Goal: Transaction & Acquisition: Purchase product/service

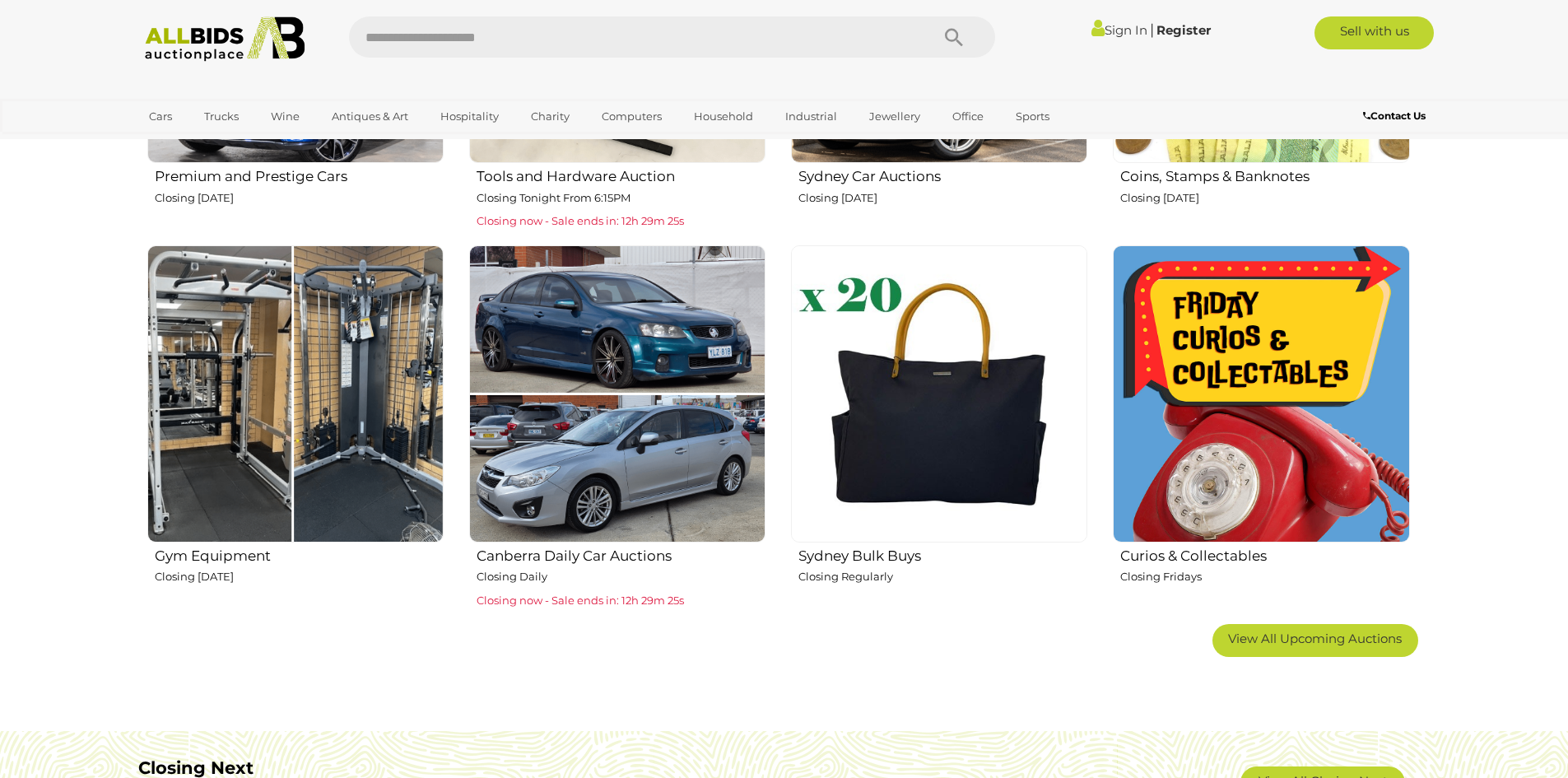
scroll to position [905, 0]
click at [1223, 396] on img at bounding box center [1260, 392] width 296 height 296
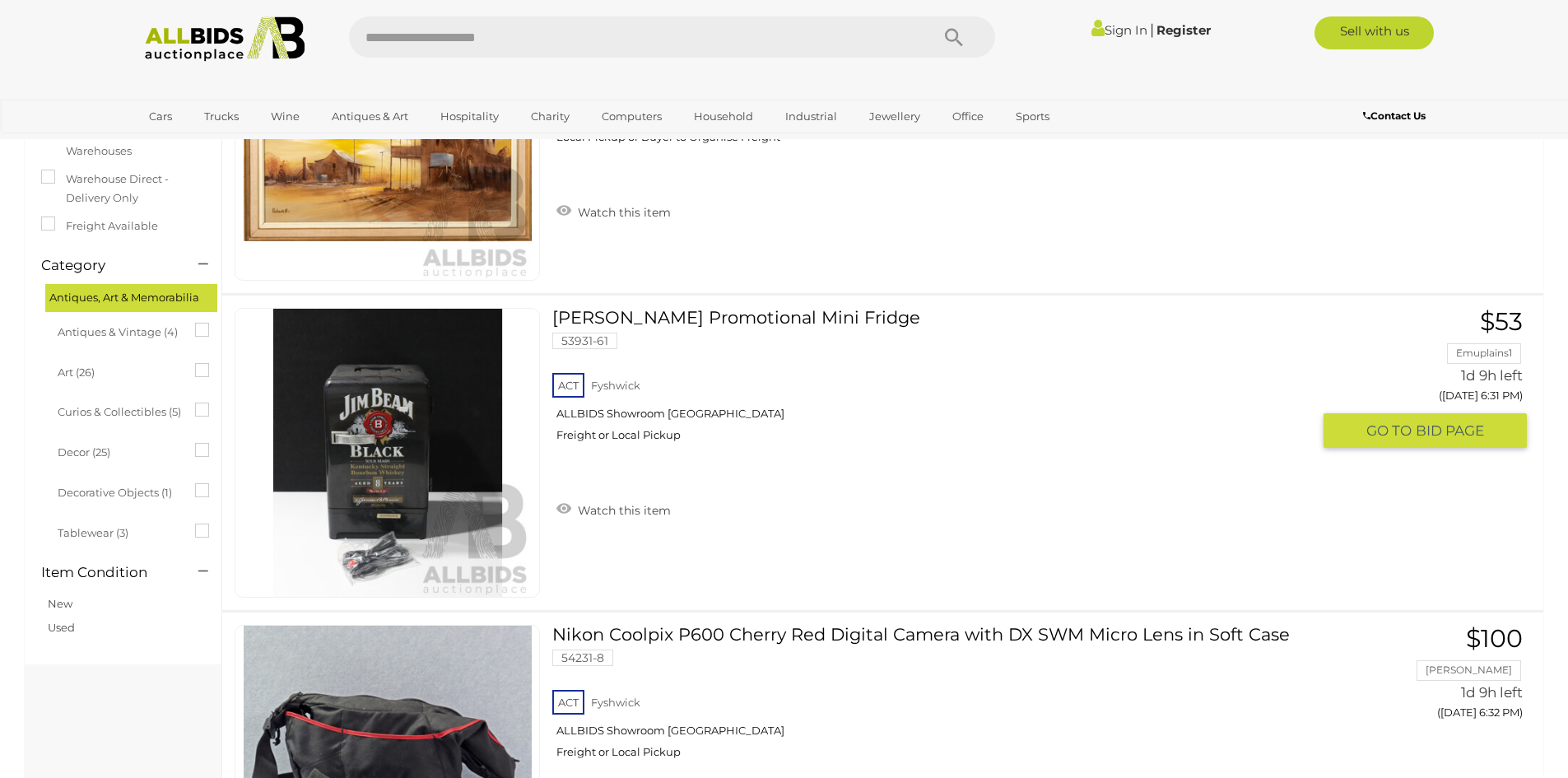
scroll to position [246, 0]
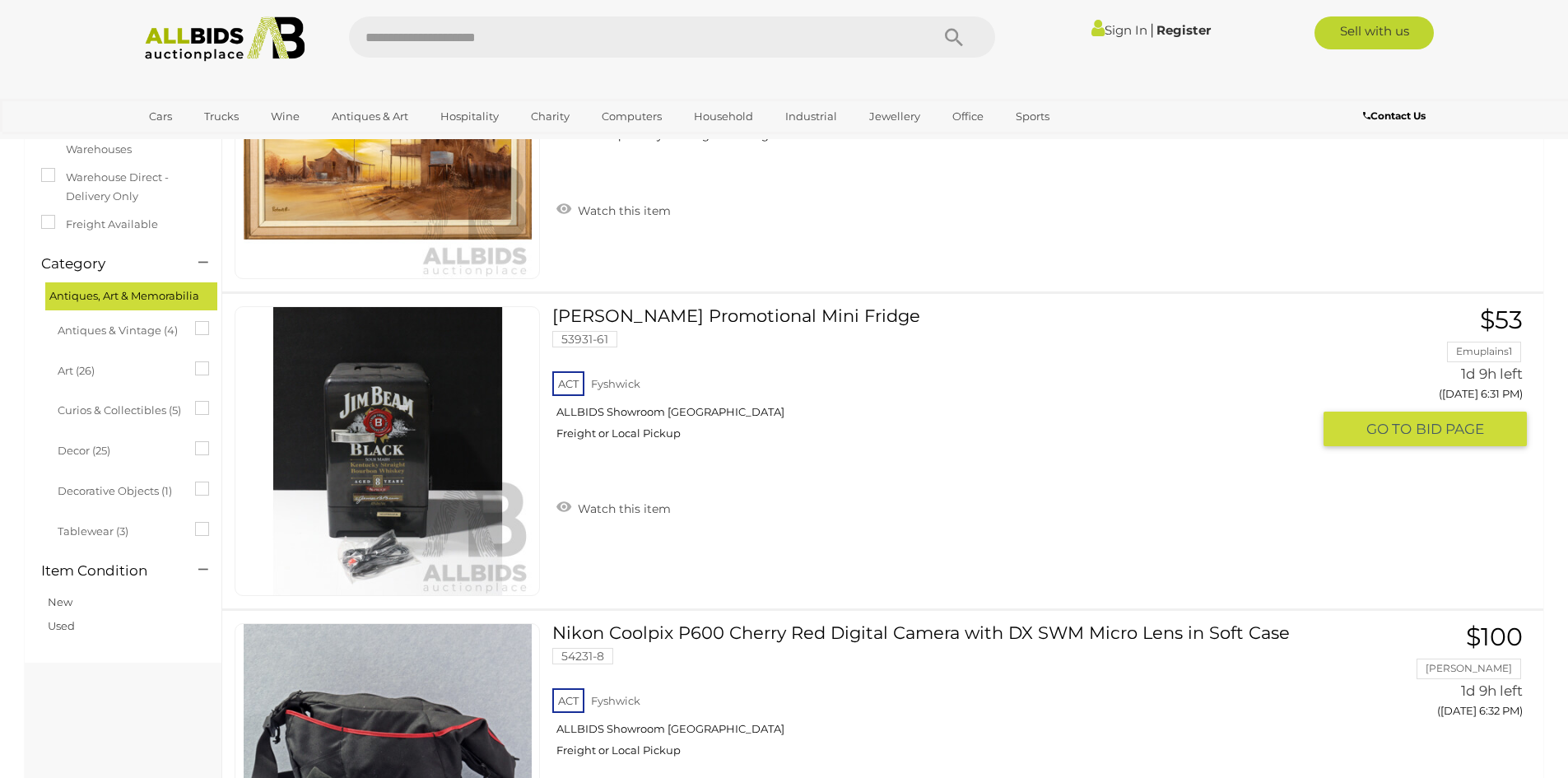
click at [420, 366] on link at bounding box center [387, 451] width 306 height 290
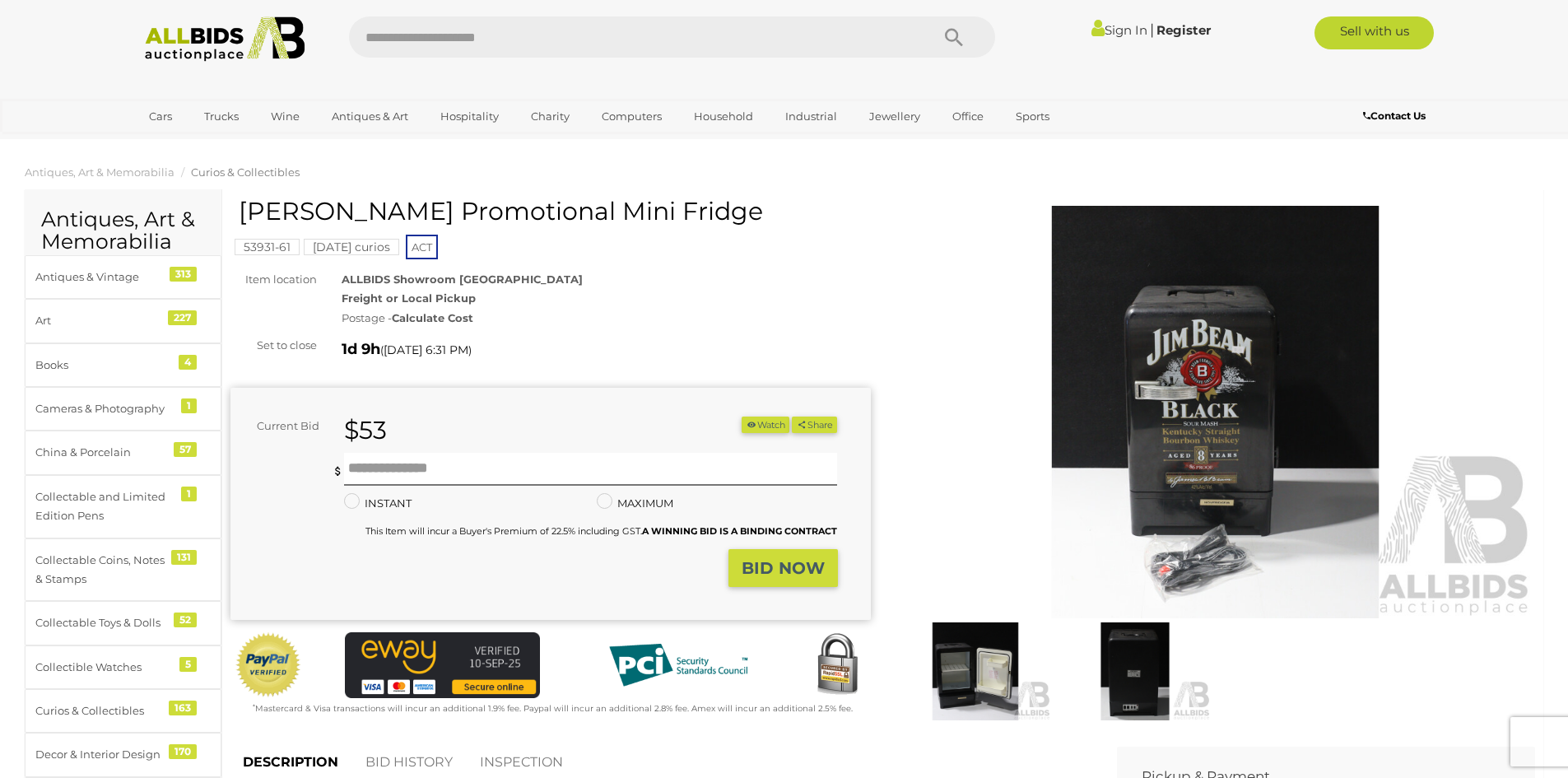
scroll to position [82, 0]
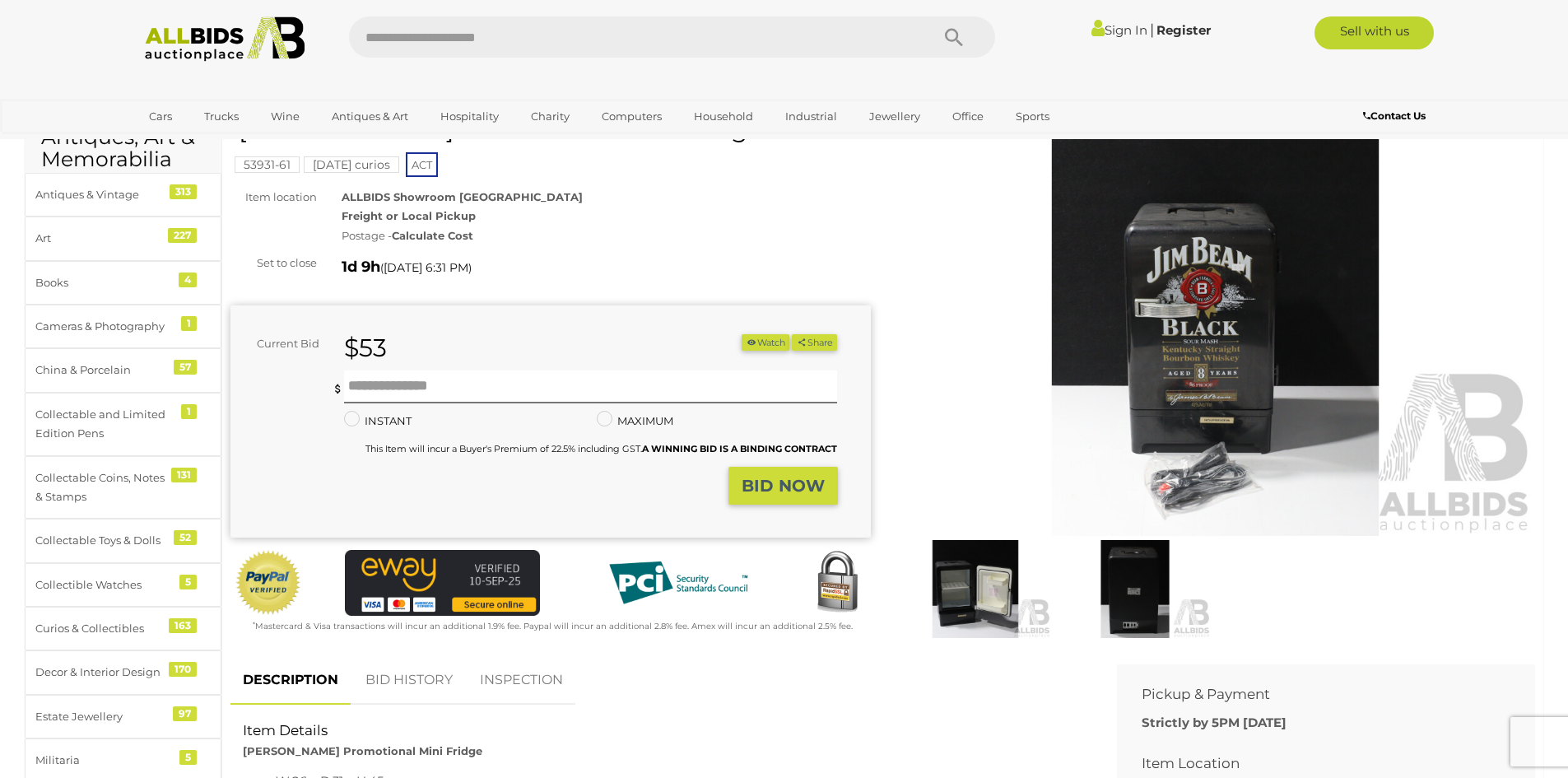
click at [960, 588] on img at bounding box center [975, 588] width 151 height 98
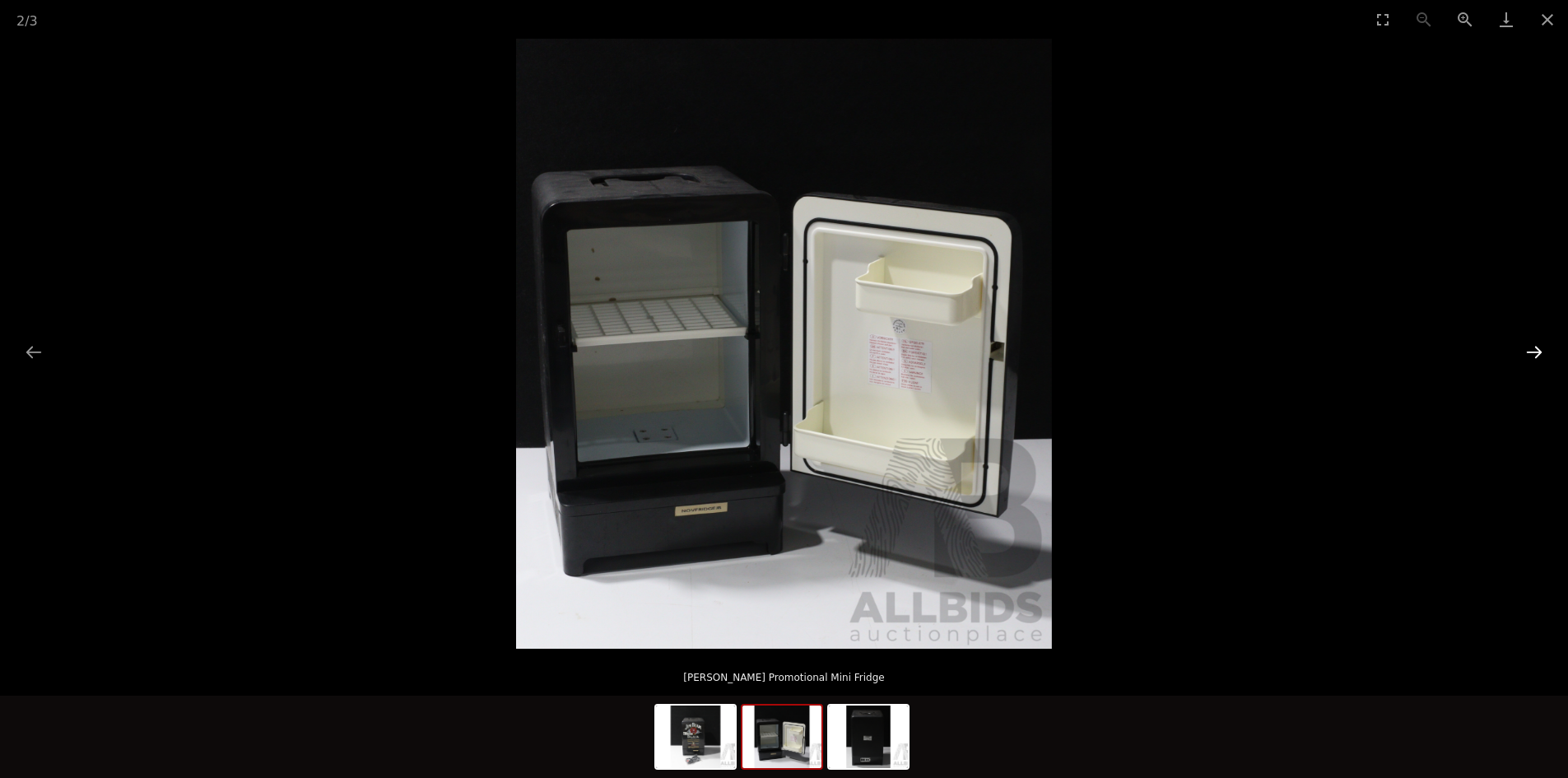
click at [1534, 350] on button "Next slide" at bounding box center [1534, 351] width 35 height 32
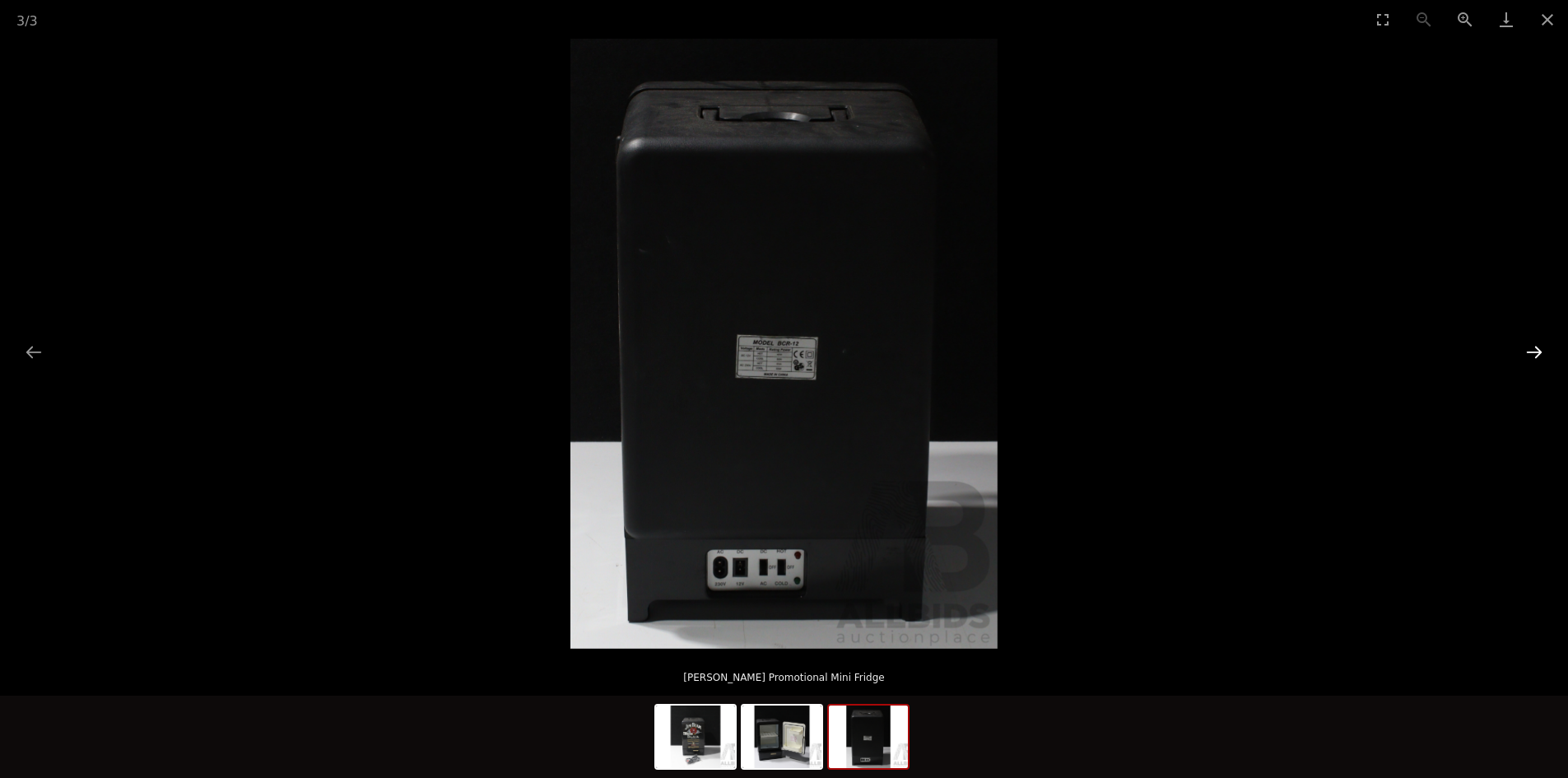
click at [1534, 350] on button "Next slide" at bounding box center [1534, 351] width 35 height 32
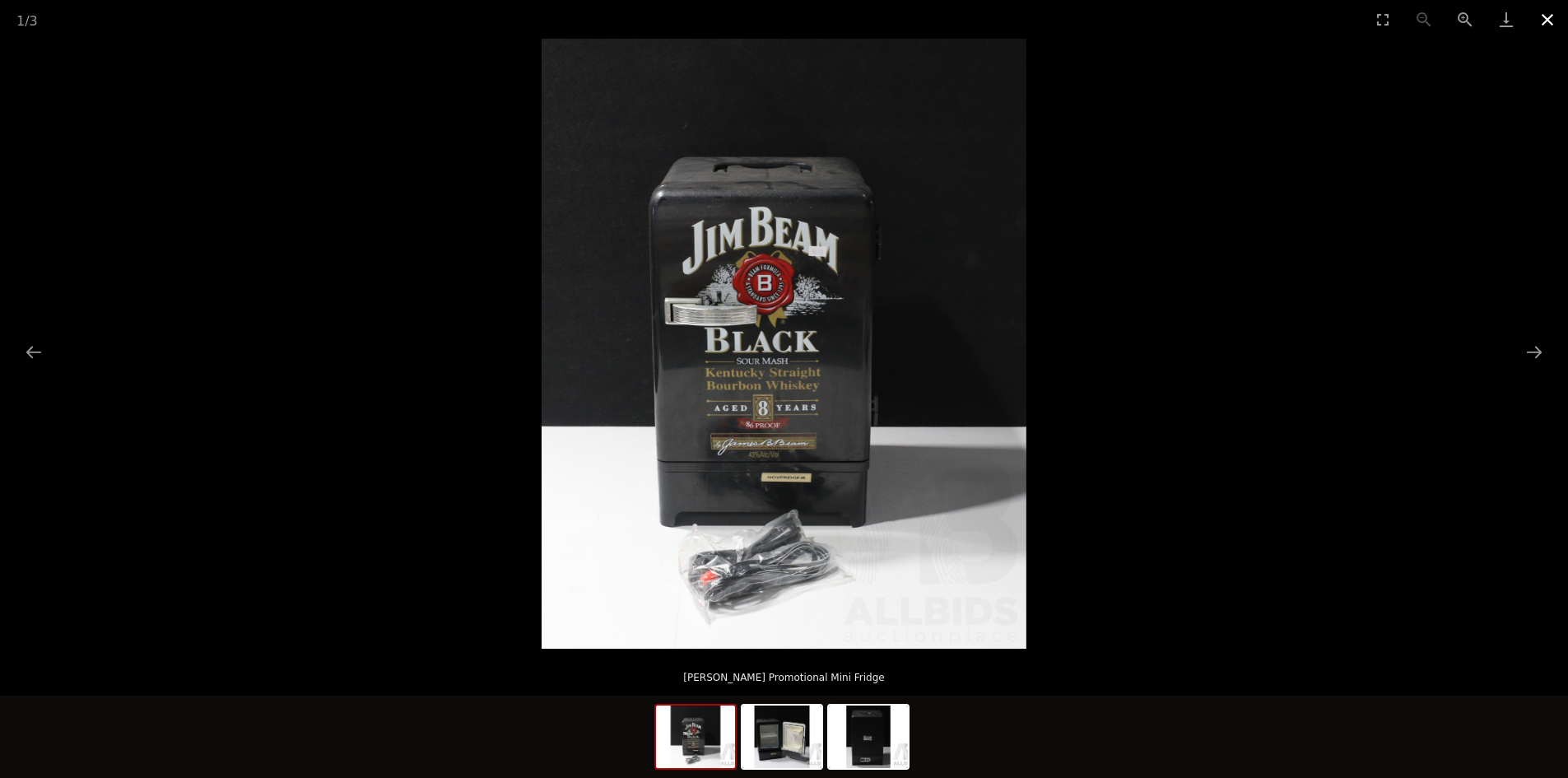
click at [1548, 13] on button "Close gallery" at bounding box center [1547, 19] width 41 height 39
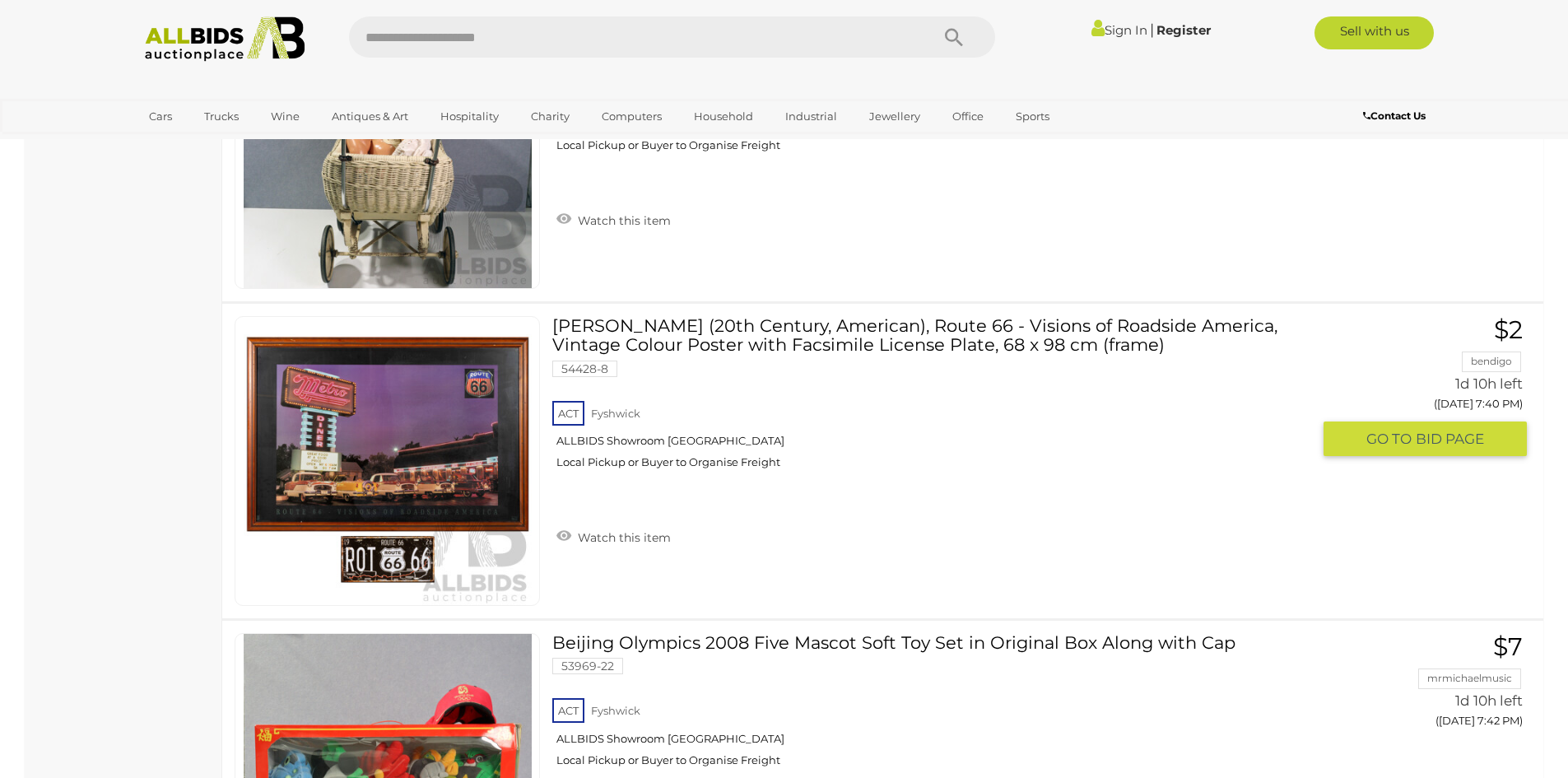
scroll to position [11726, 0]
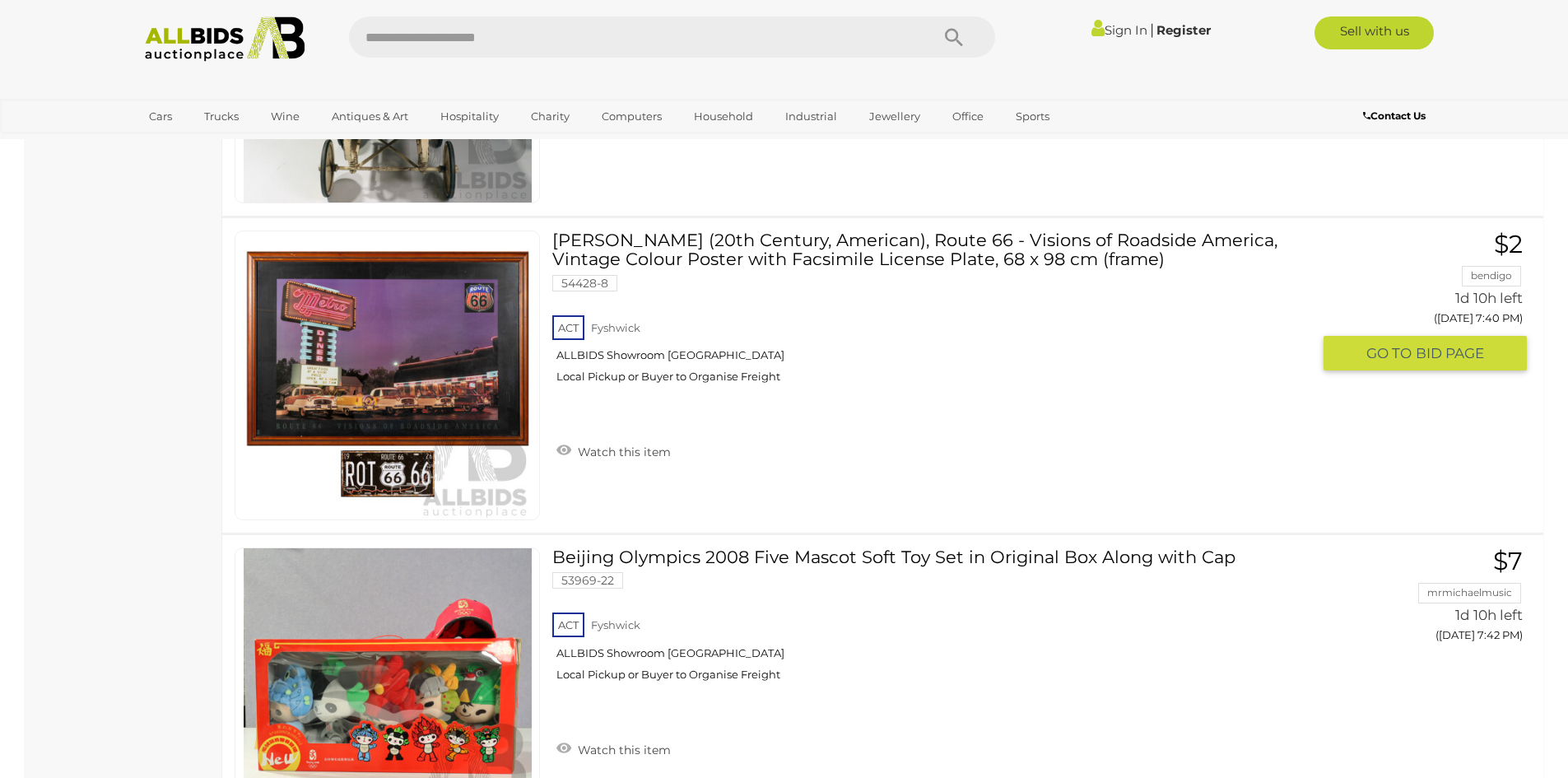
click at [443, 315] on link at bounding box center [387, 374] width 306 height 290
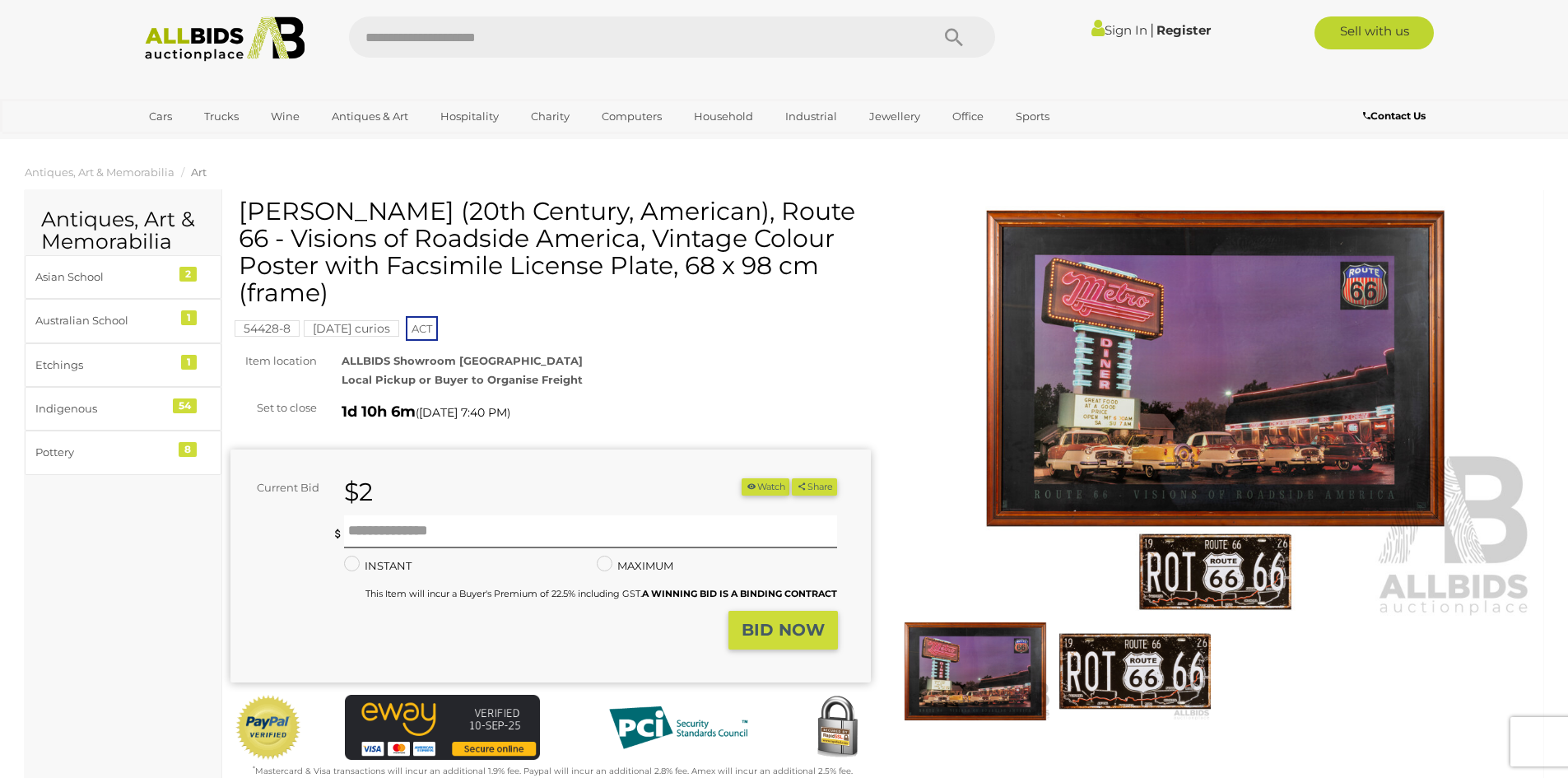
click at [1109, 28] on link "Sign In" at bounding box center [1120, 30] width 56 height 16
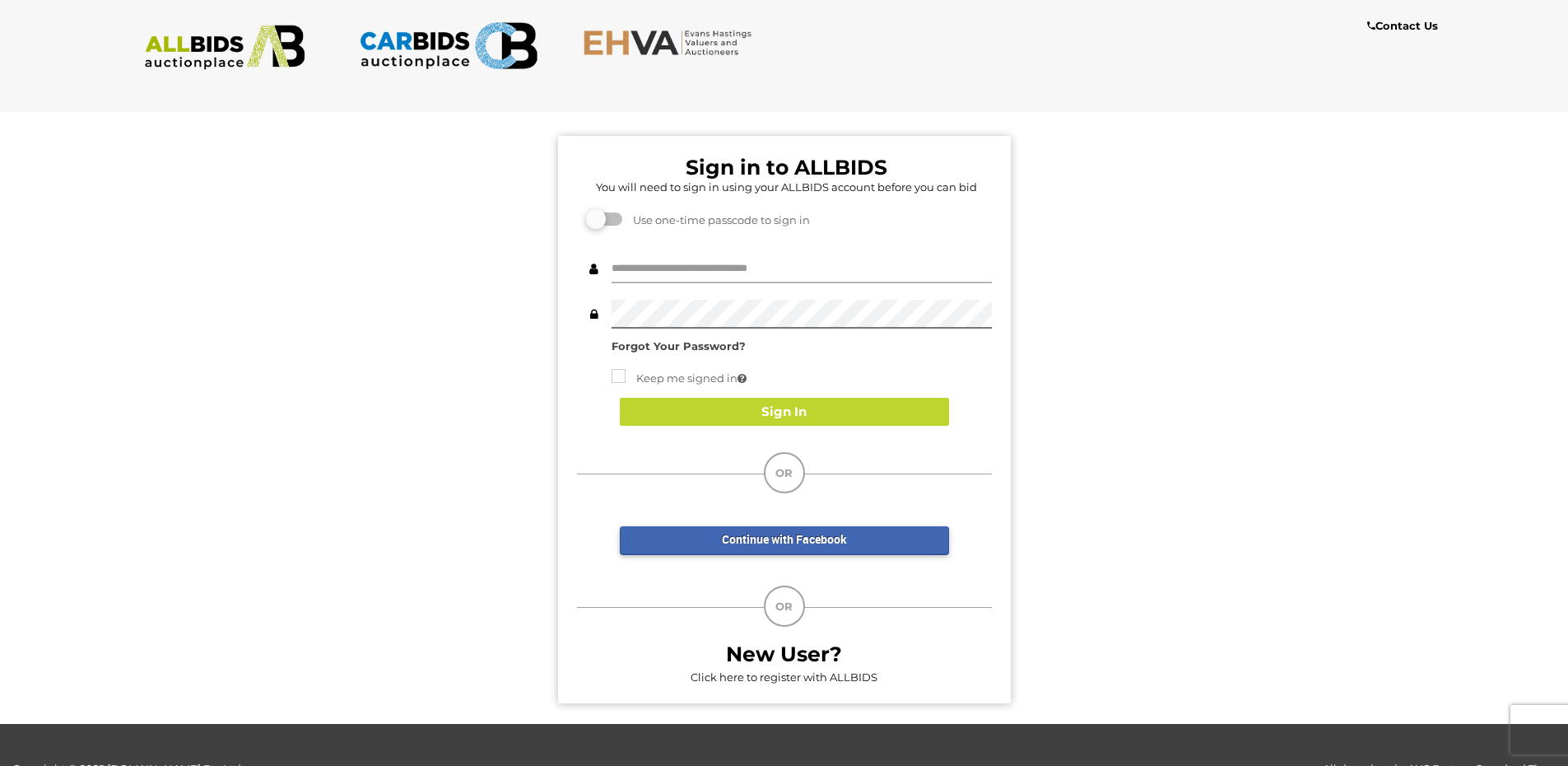
click at [698, 272] on input "text" at bounding box center [801, 269] width 380 height 29
type input "**********"
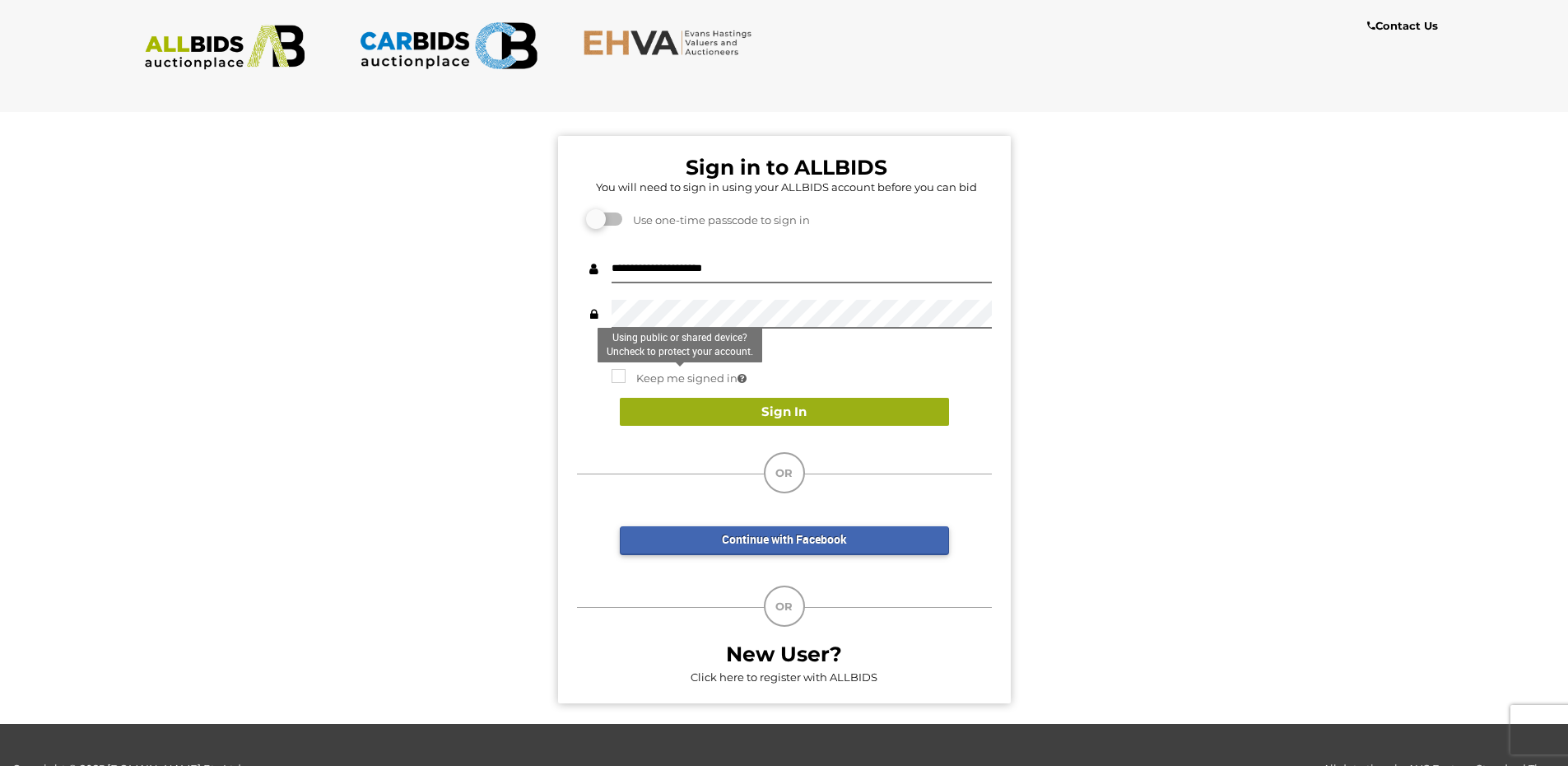
click at [745, 410] on button "Sign In" at bounding box center [784, 413] width 329 height 29
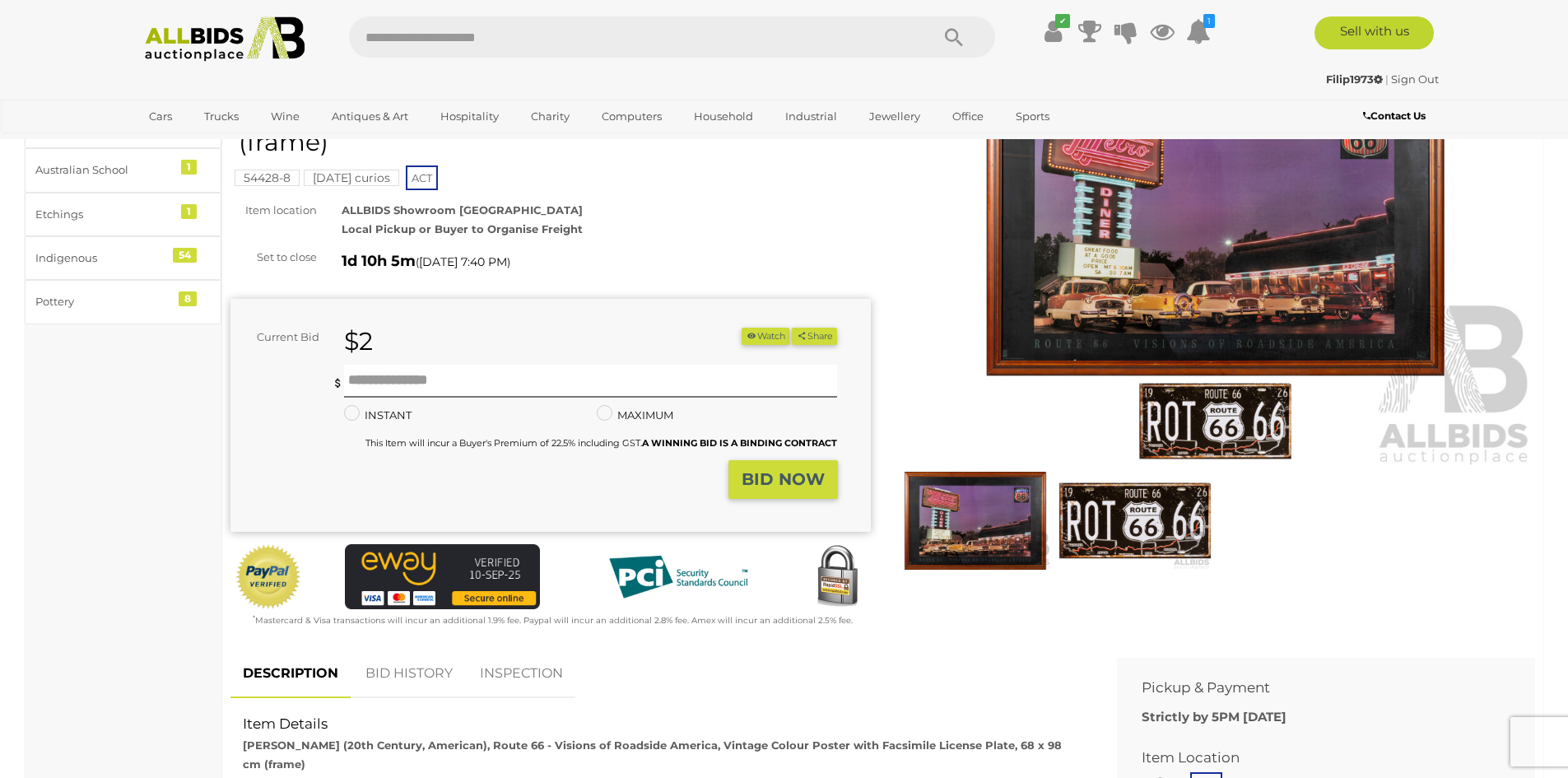
scroll to position [165, 0]
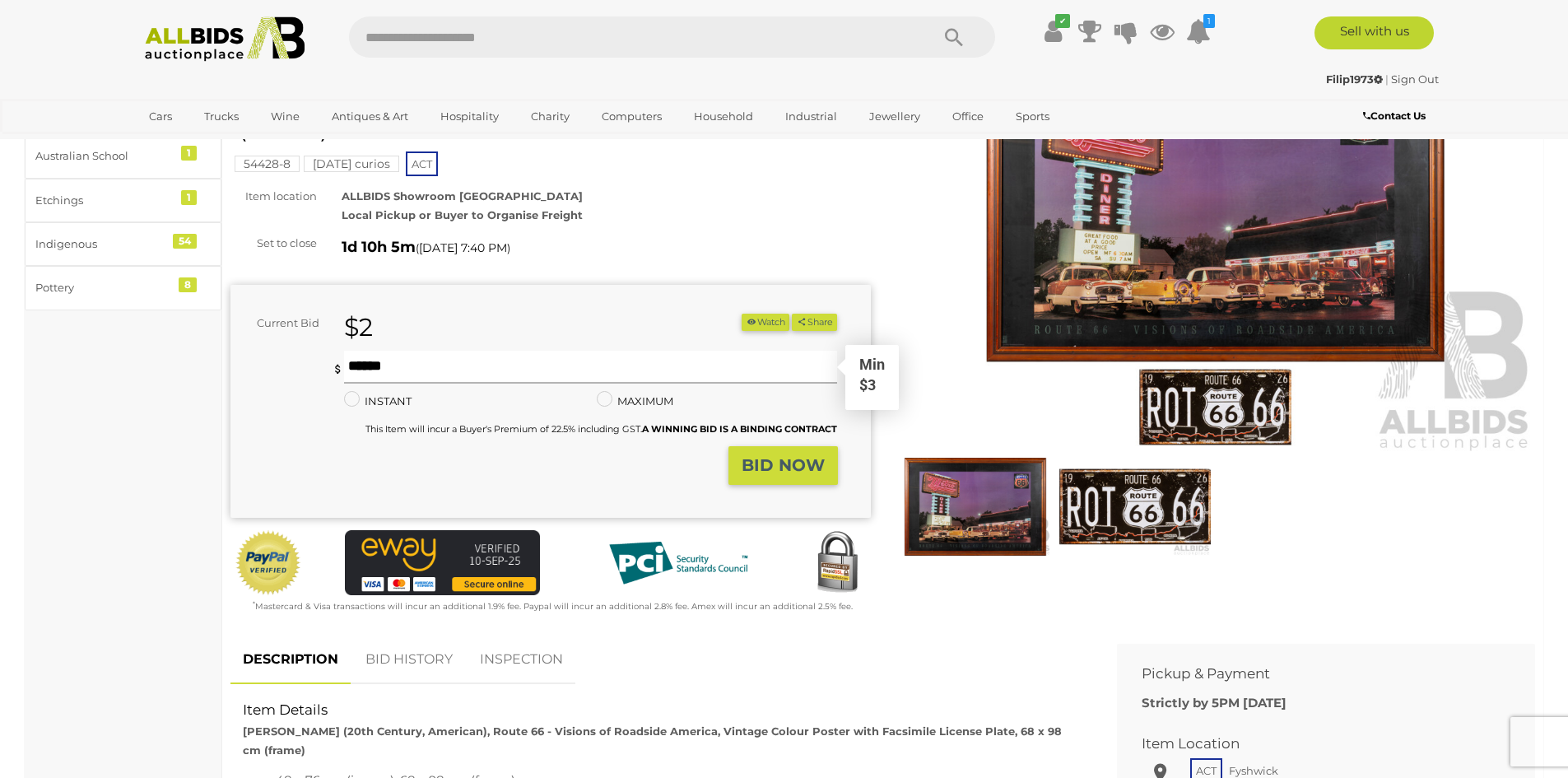
click at [399, 370] on input "text" at bounding box center [591, 367] width 494 height 33
type input "**"
click at [816, 457] on strong "BID NOW" at bounding box center [783, 465] width 83 height 19
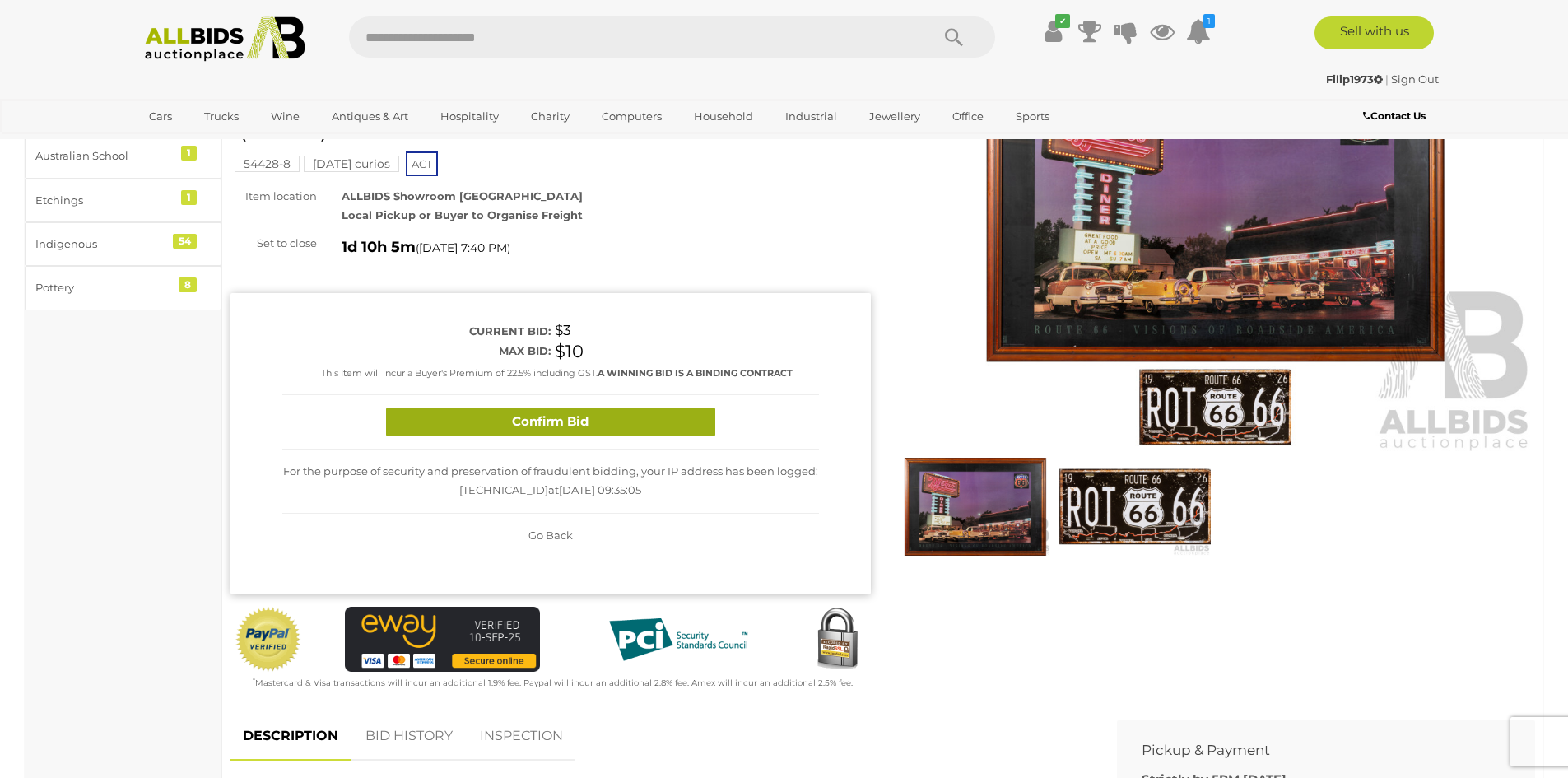
click at [604, 423] on button "Confirm Bid" at bounding box center [550, 422] width 329 height 29
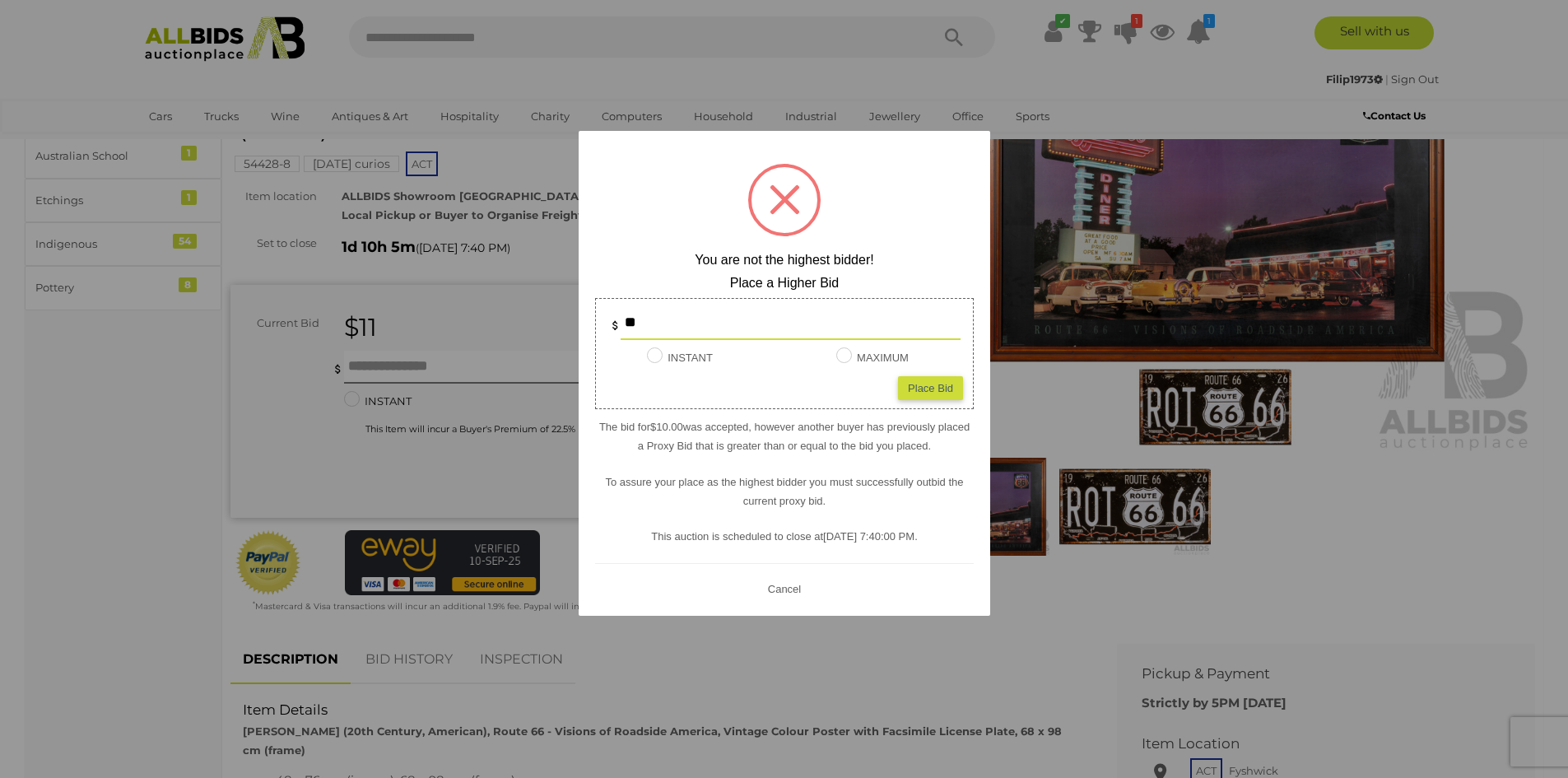
click at [654, 322] on input "**" at bounding box center [791, 323] width 340 height 33
type input "*"
type input "**"
click at [927, 392] on div "Place Bid" at bounding box center [930, 387] width 65 height 24
type input "**"
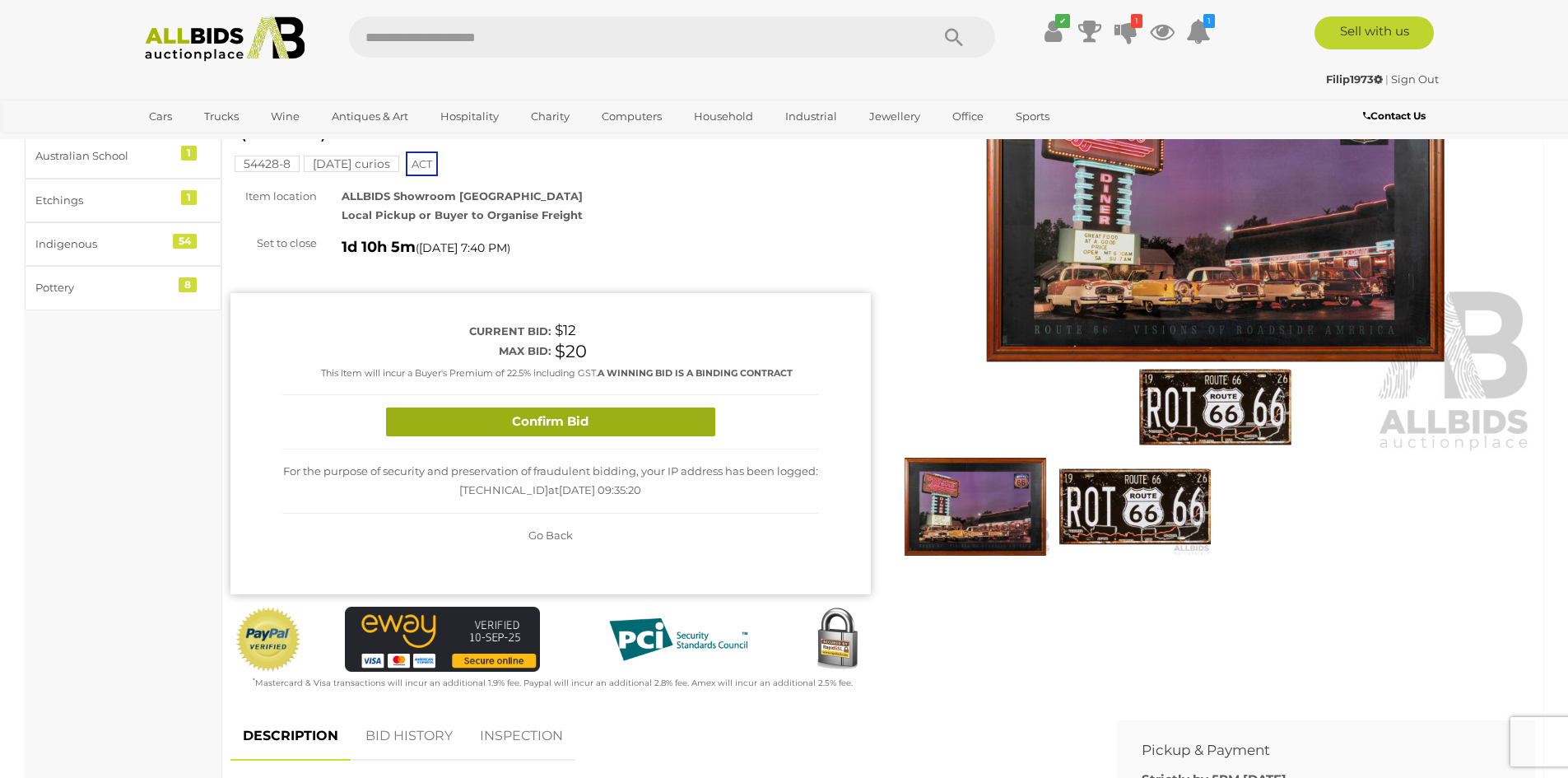
click at [555, 419] on button "Confirm Bid" at bounding box center [550, 422] width 329 height 29
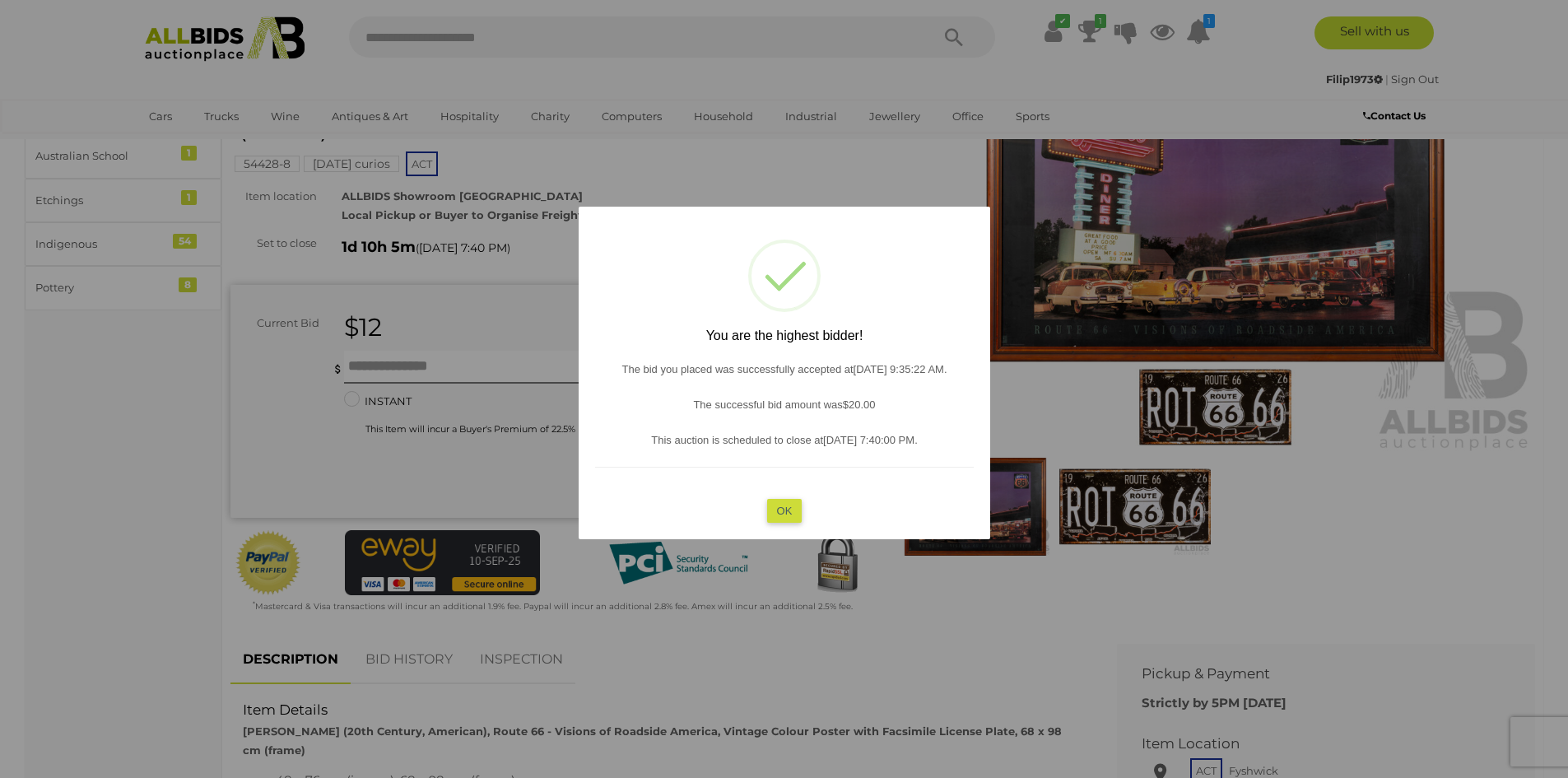
click at [785, 511] on button "OK" at bounding box center [784, 509] width 35 height 24
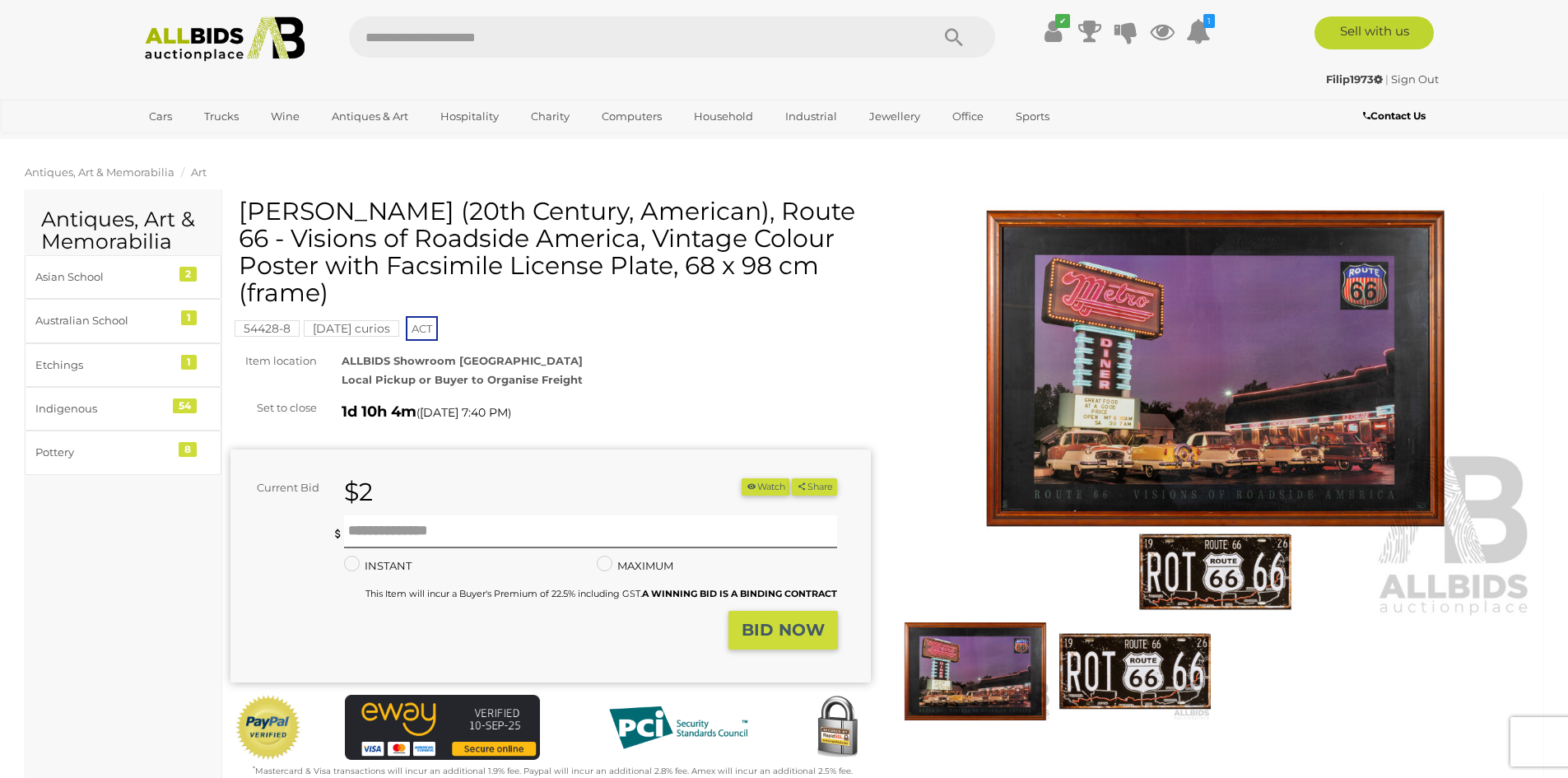
click at [134, 175] on span "Antiques, Art & Memorabilia" at bounding box center [99, 172] width 149 height 14
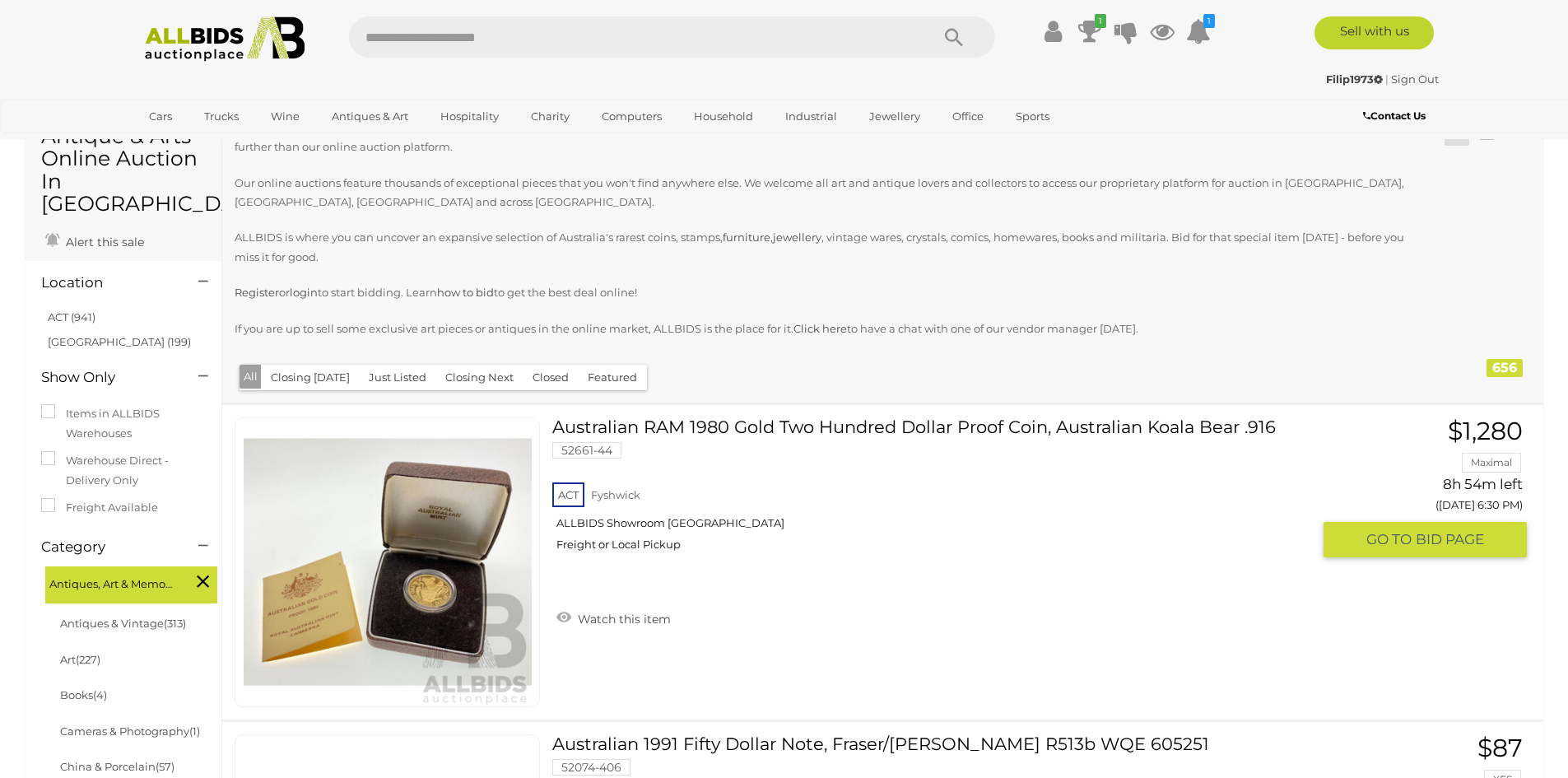
scroll to position [82, 0]
click at [212, 32] on img at bounding box center [225, 39] width 179 height 46
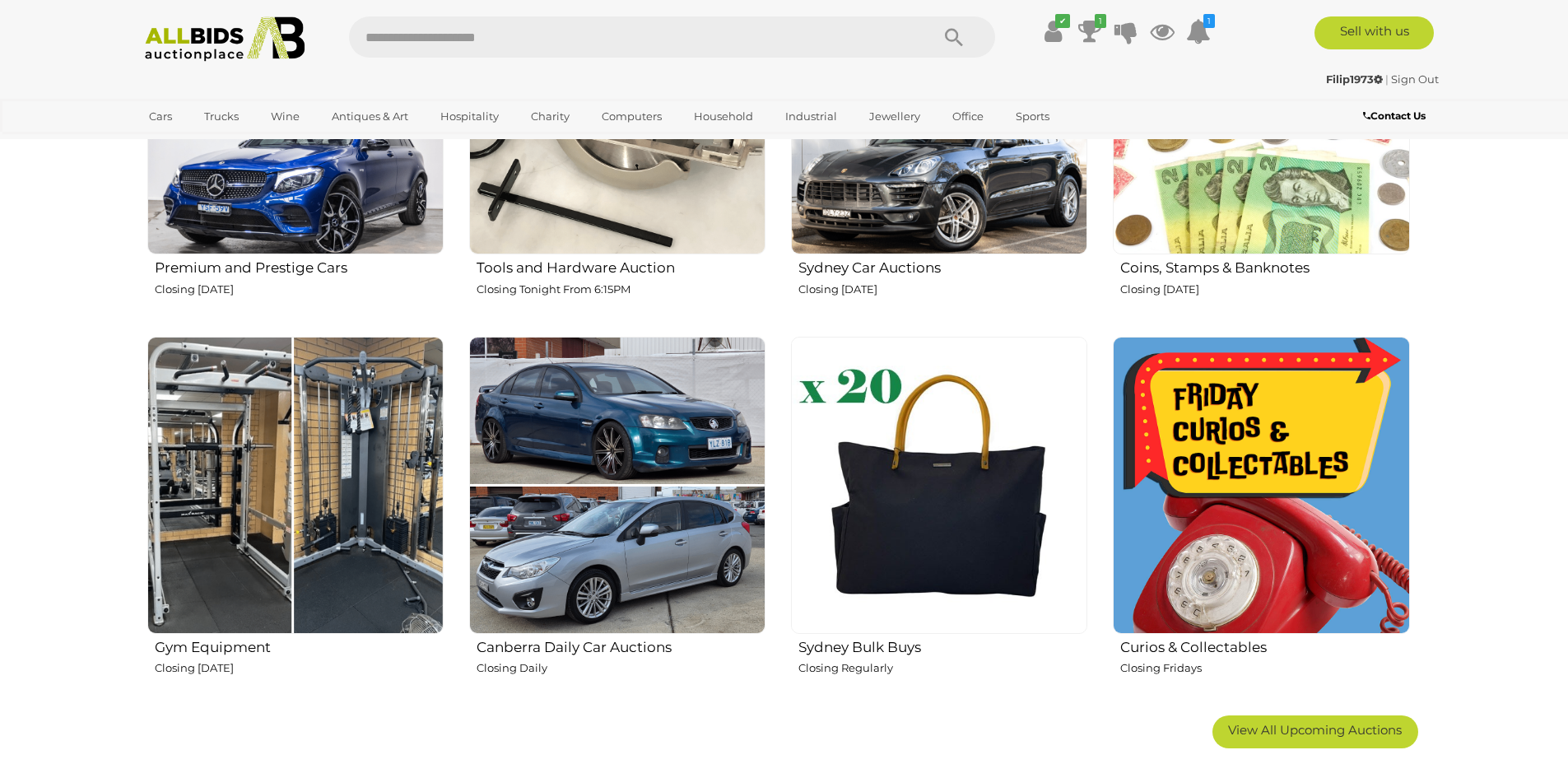
scroll to position [823, 0]
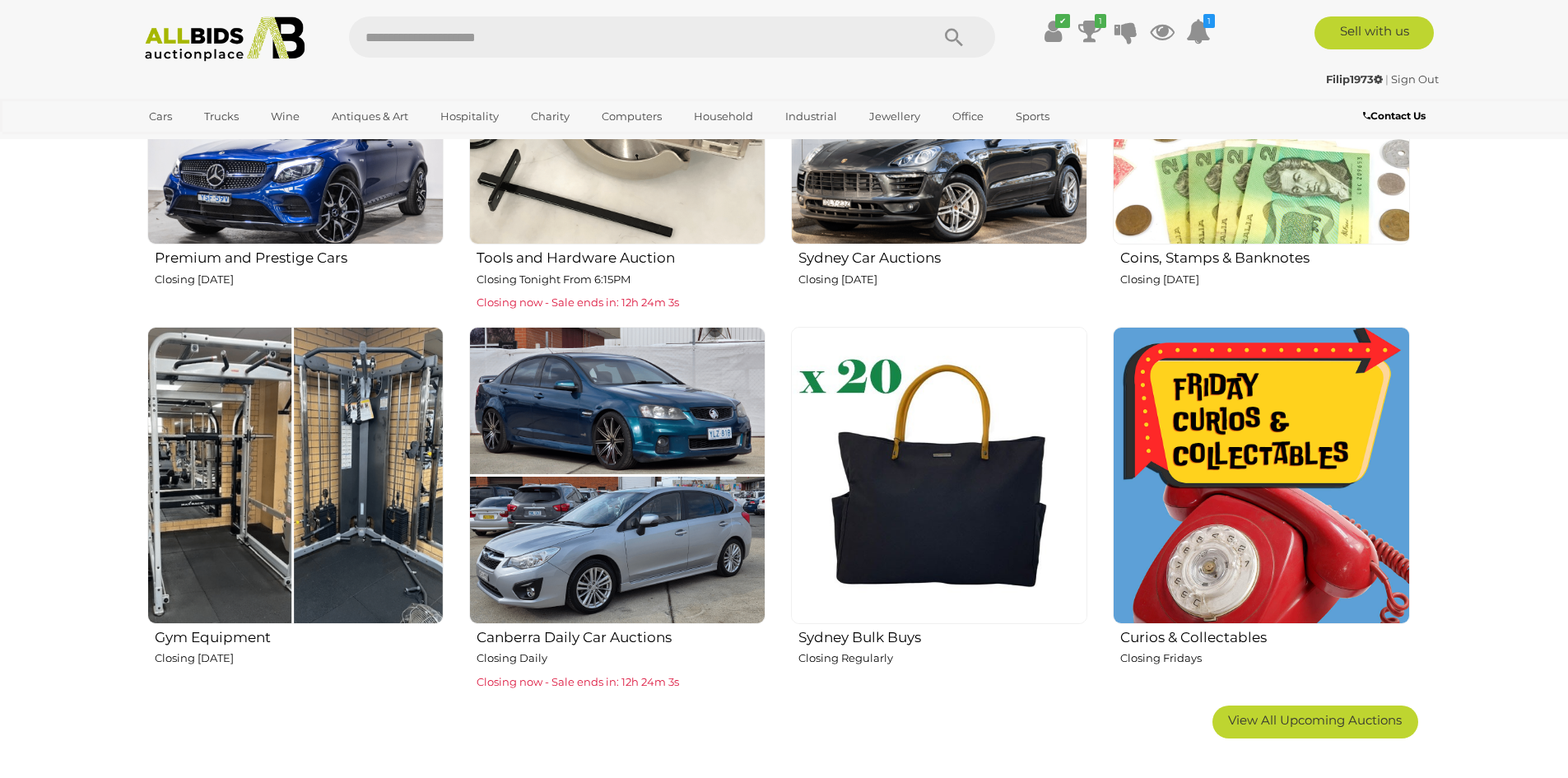
click at [1182, 441] on img at bounding box center [1260, 474] width 296 height 296
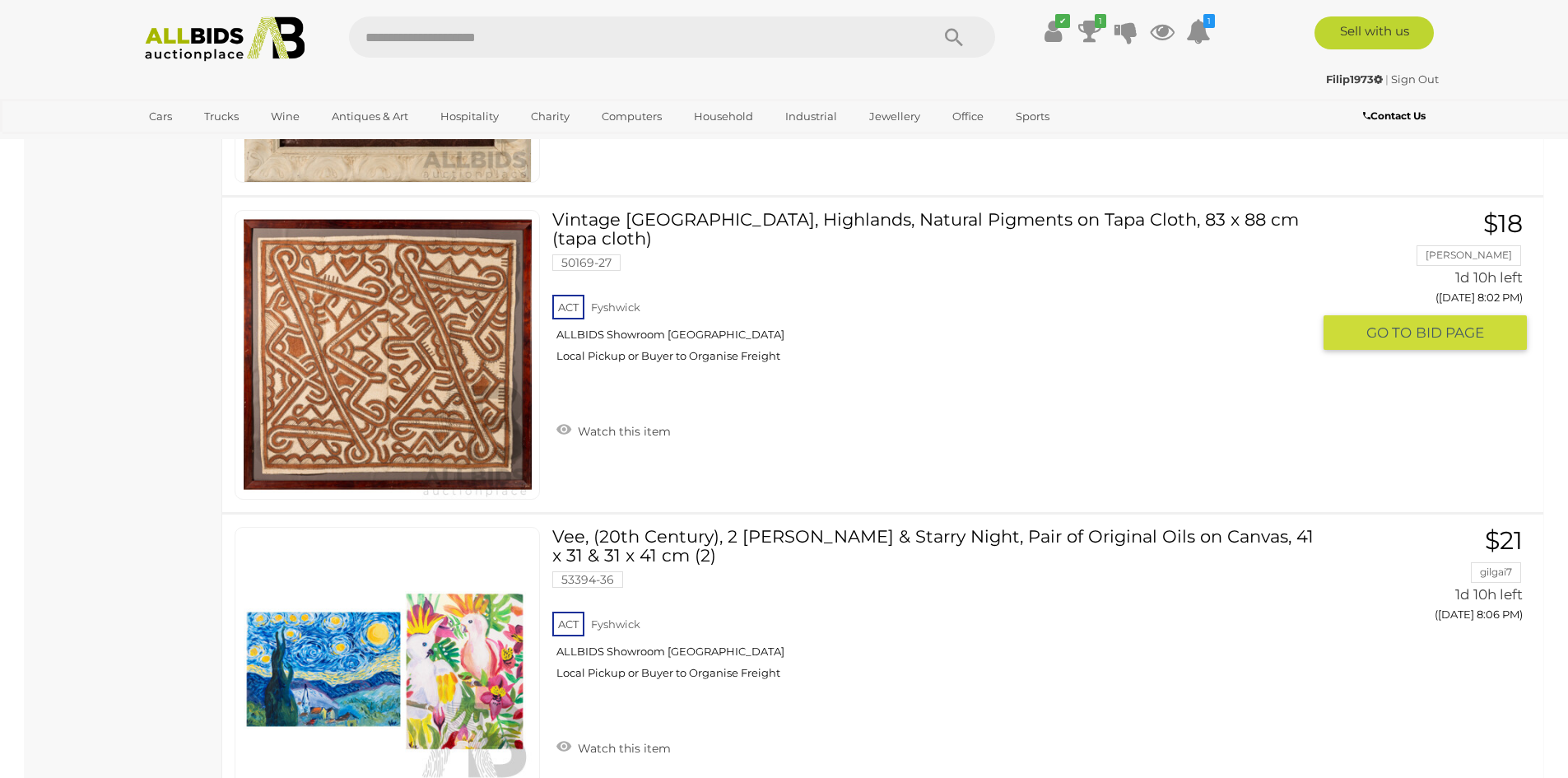
scroll to position [15560, 0]
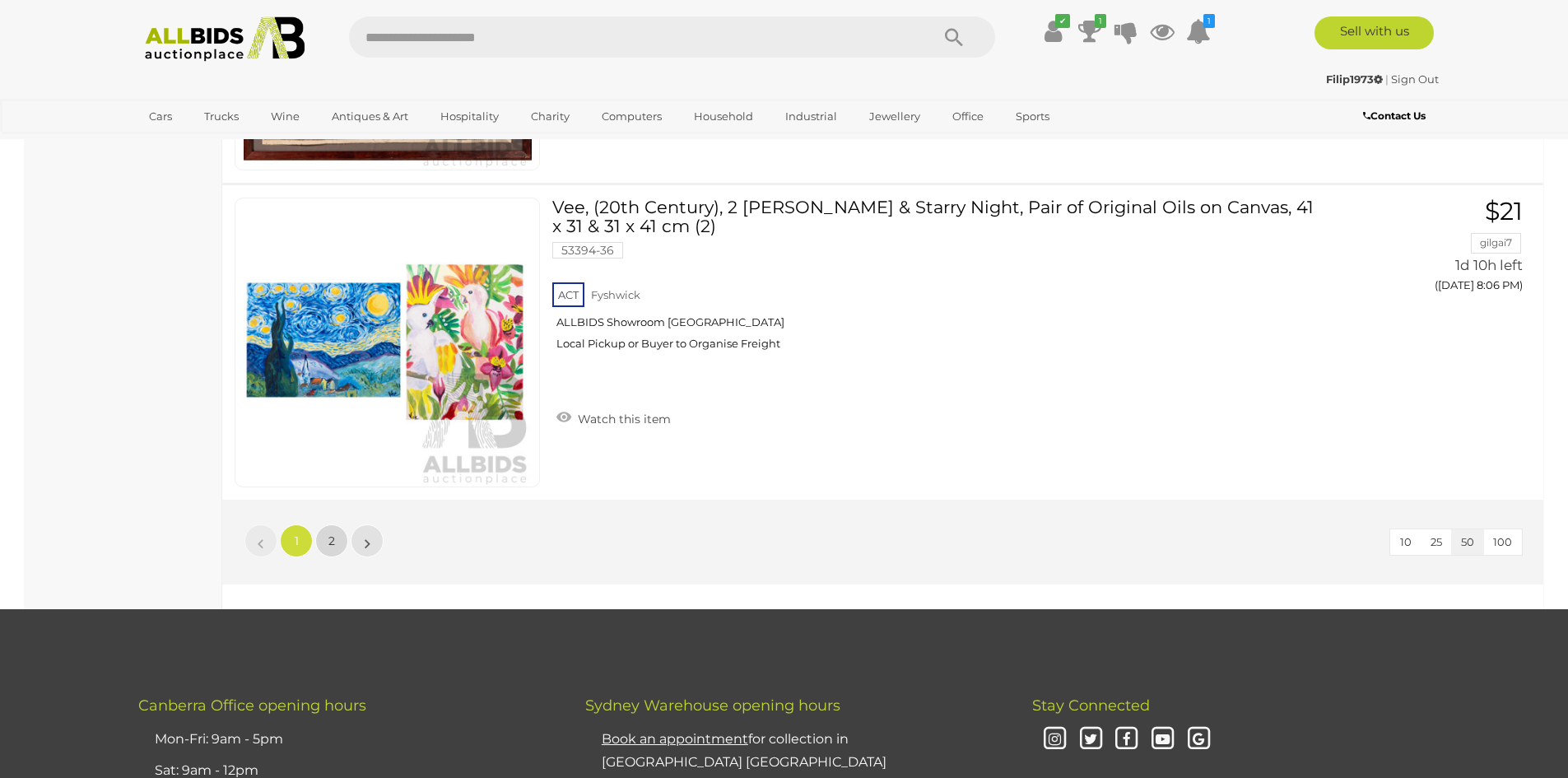
click at [335, 539] on link "2" at bounding box center [332, 540] width 33 height 33
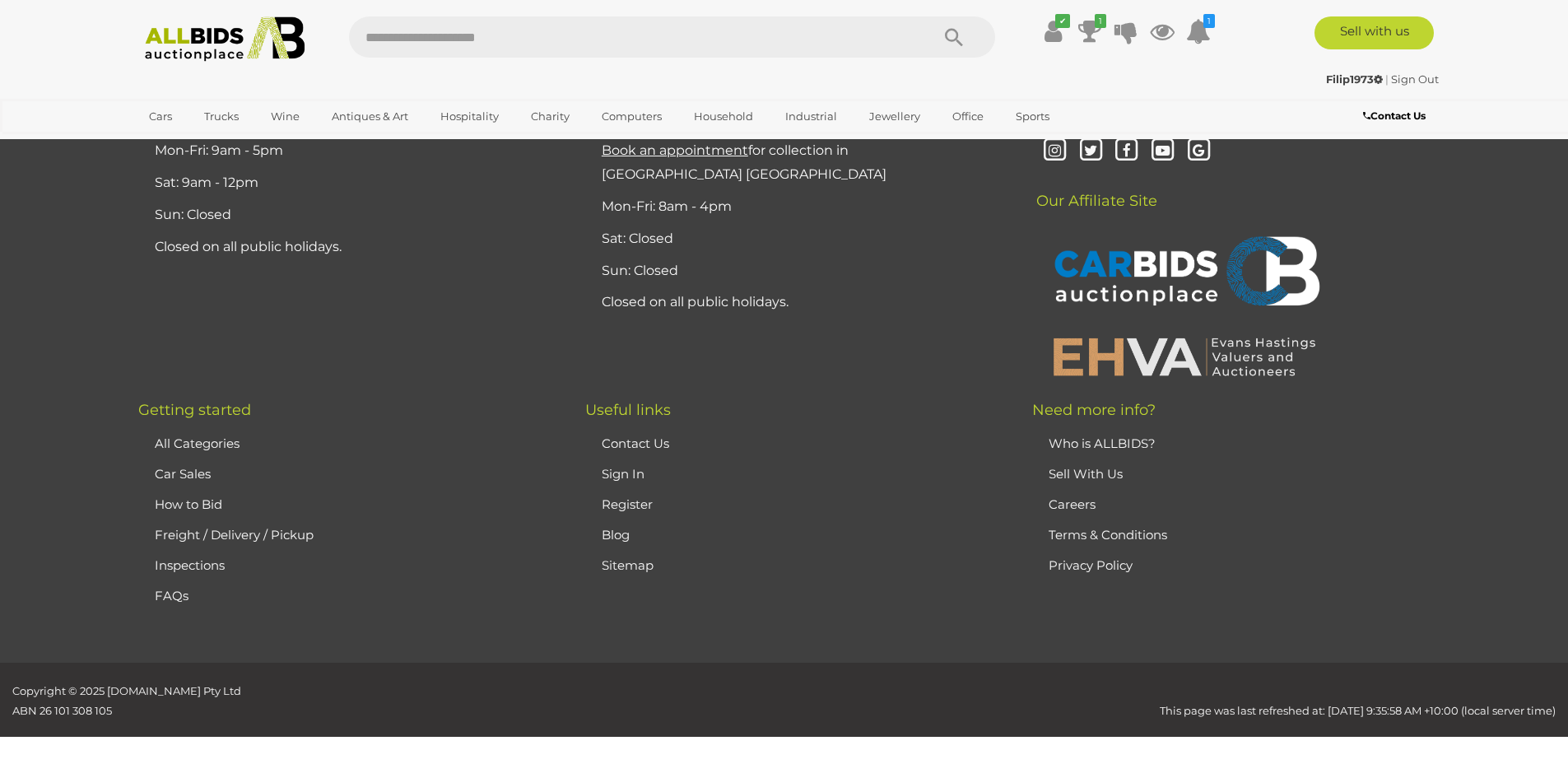
scroll to position [57, 0]
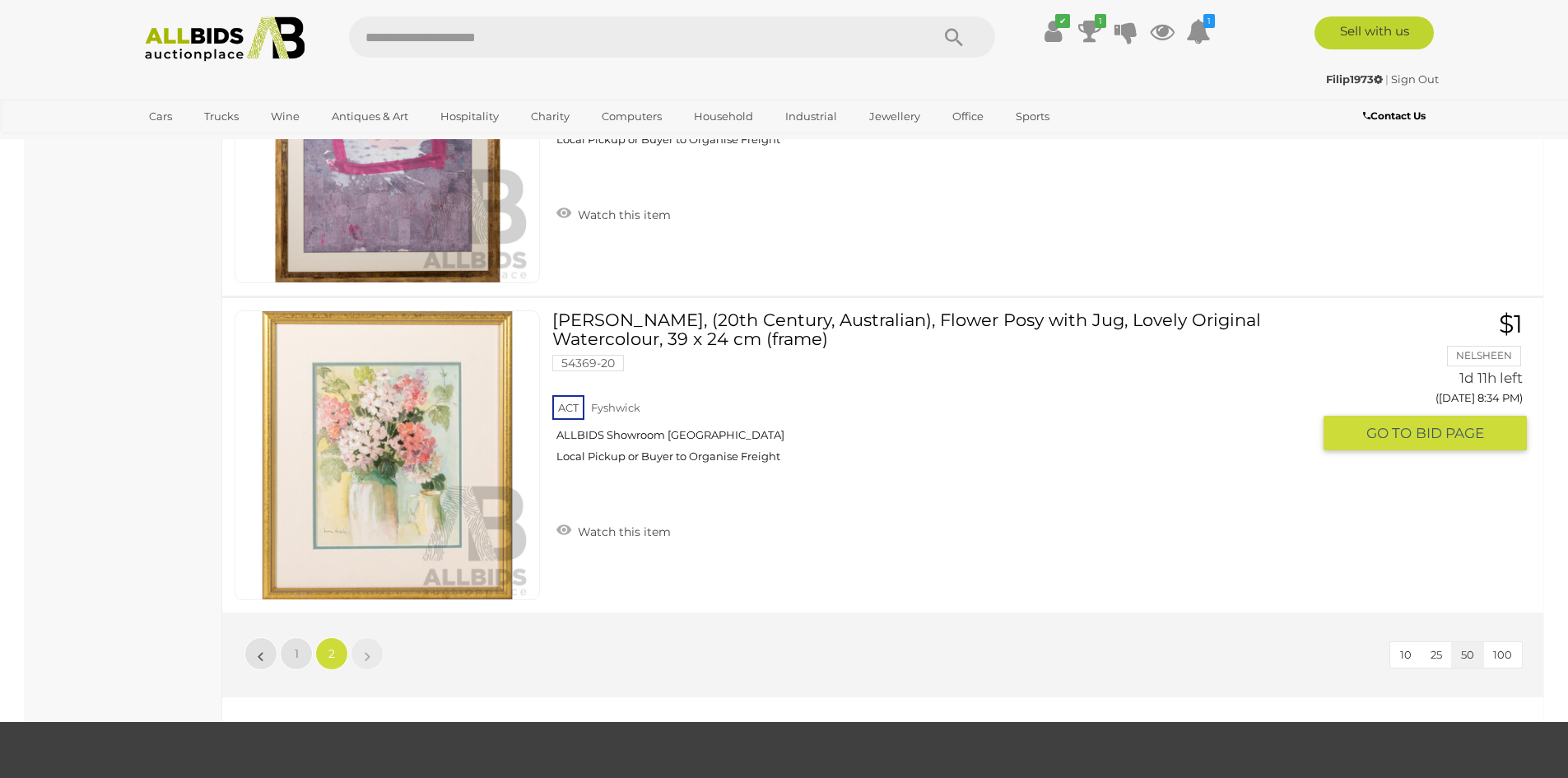
scroll to position [3759, 0]
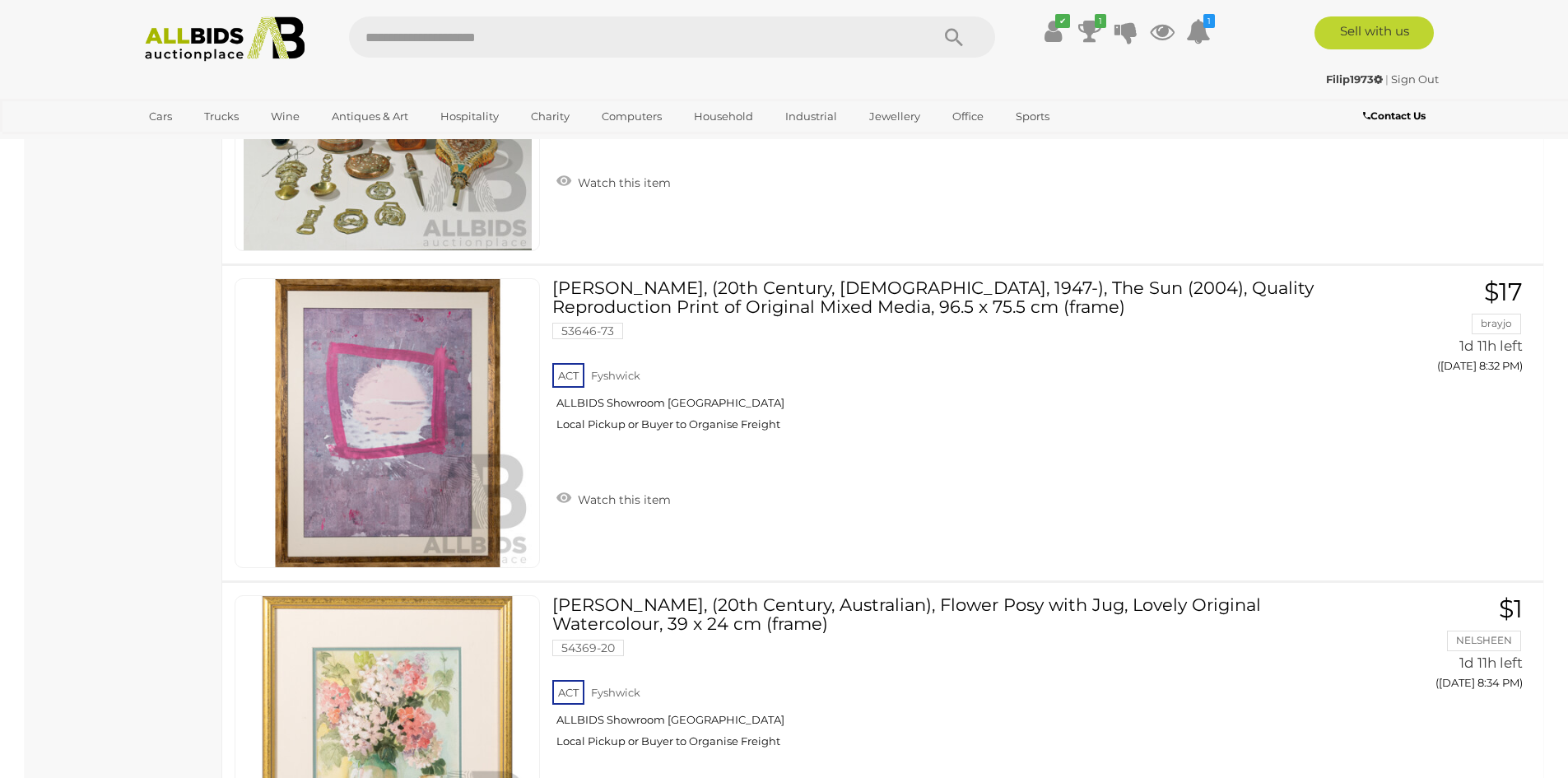
click at [214, 44] on img at bounding box center [225, 39] width 179 height 46
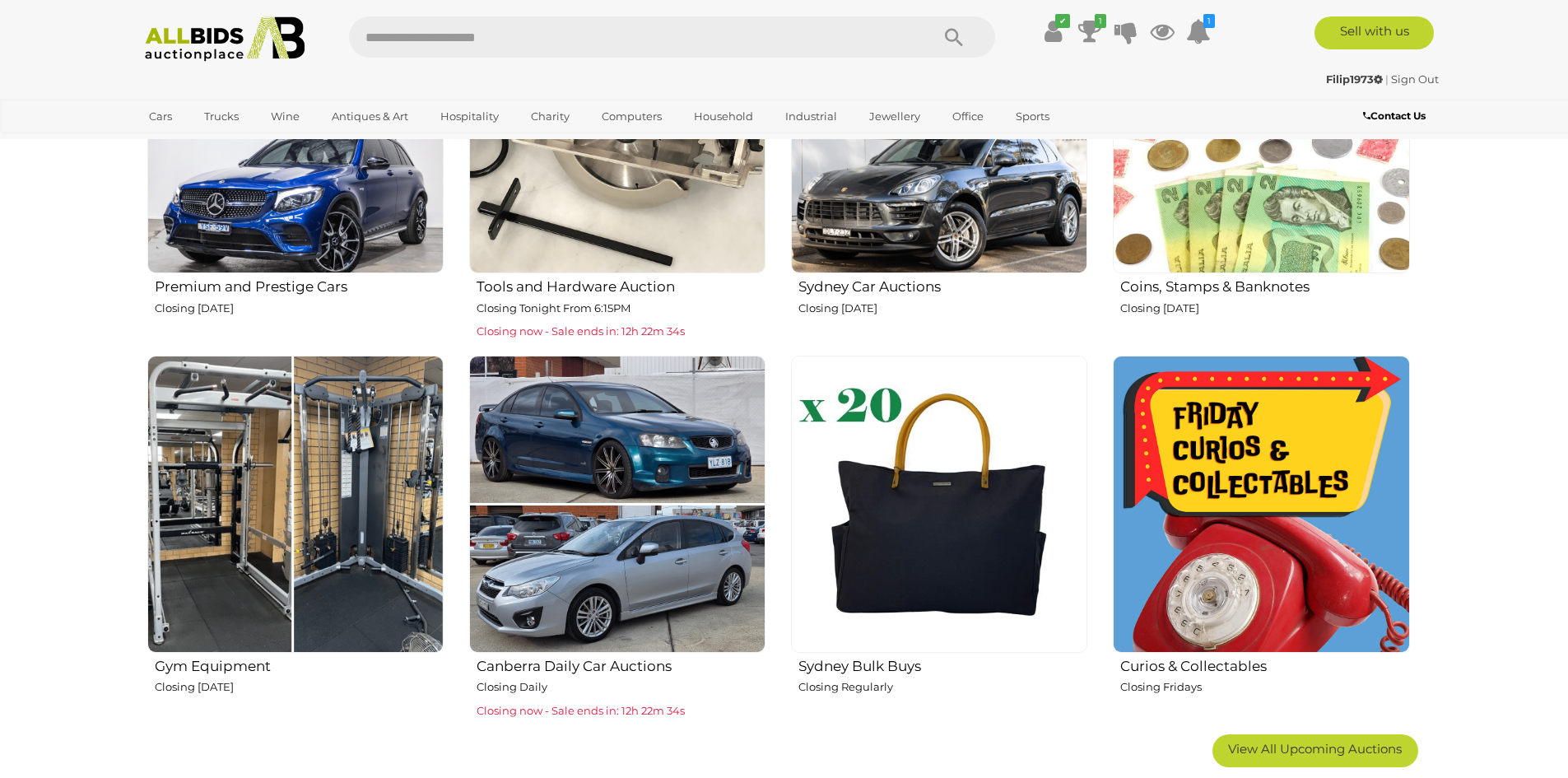
scroll to position [823, 0]
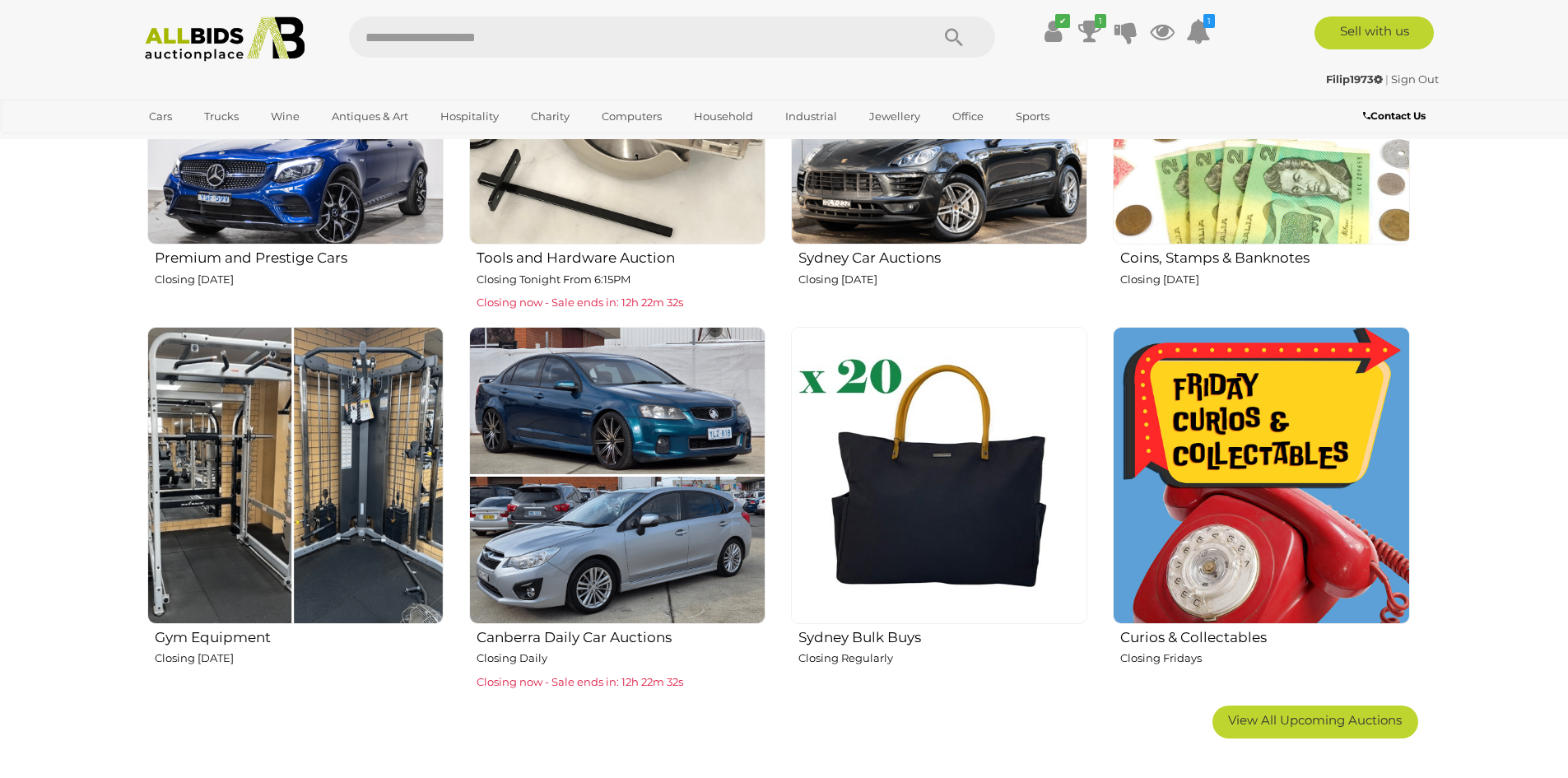
click at [941, 488] on img at bounding box center [938, 474] width 296 height 296
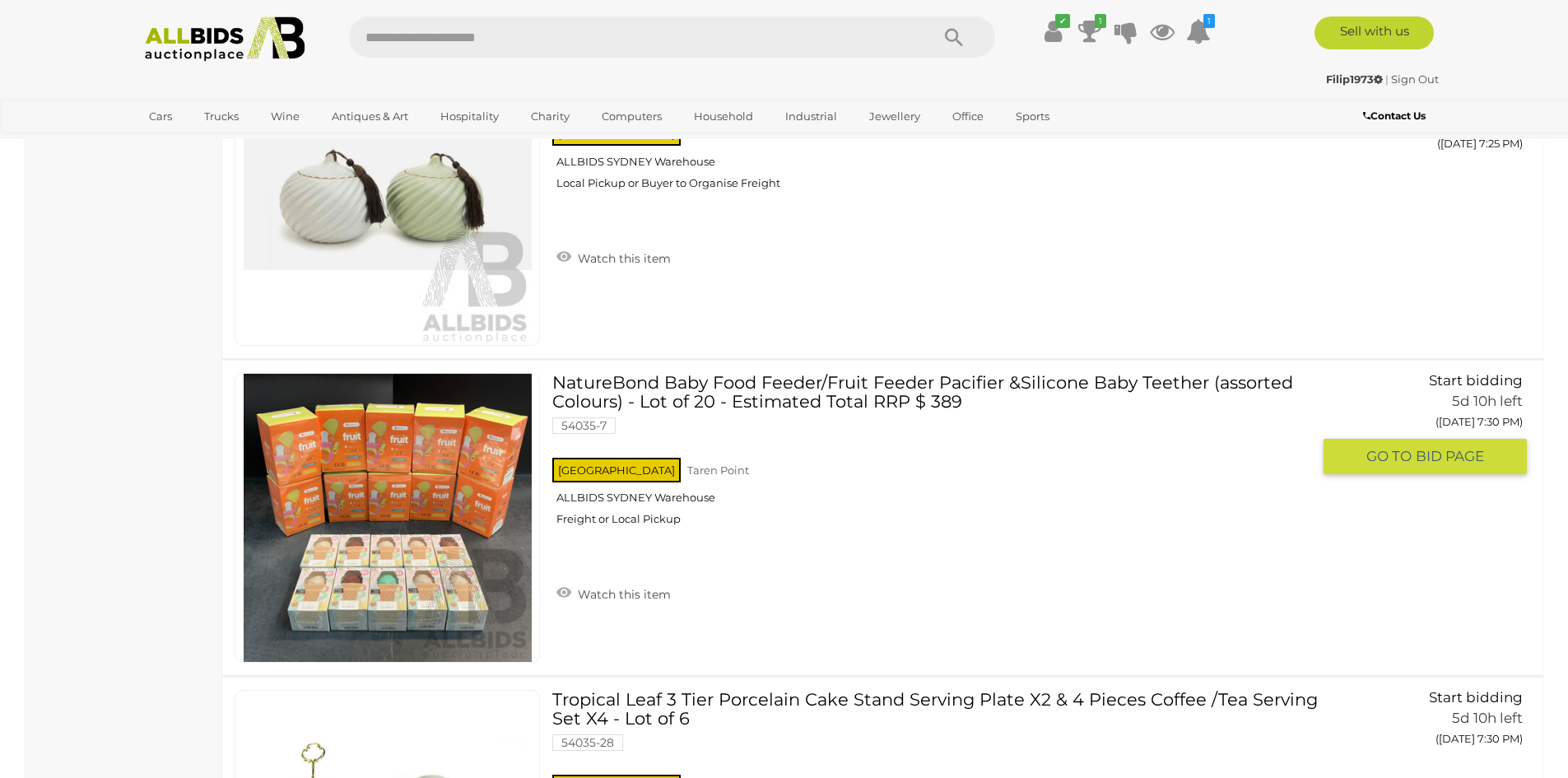
scroll to position [4278, 0]
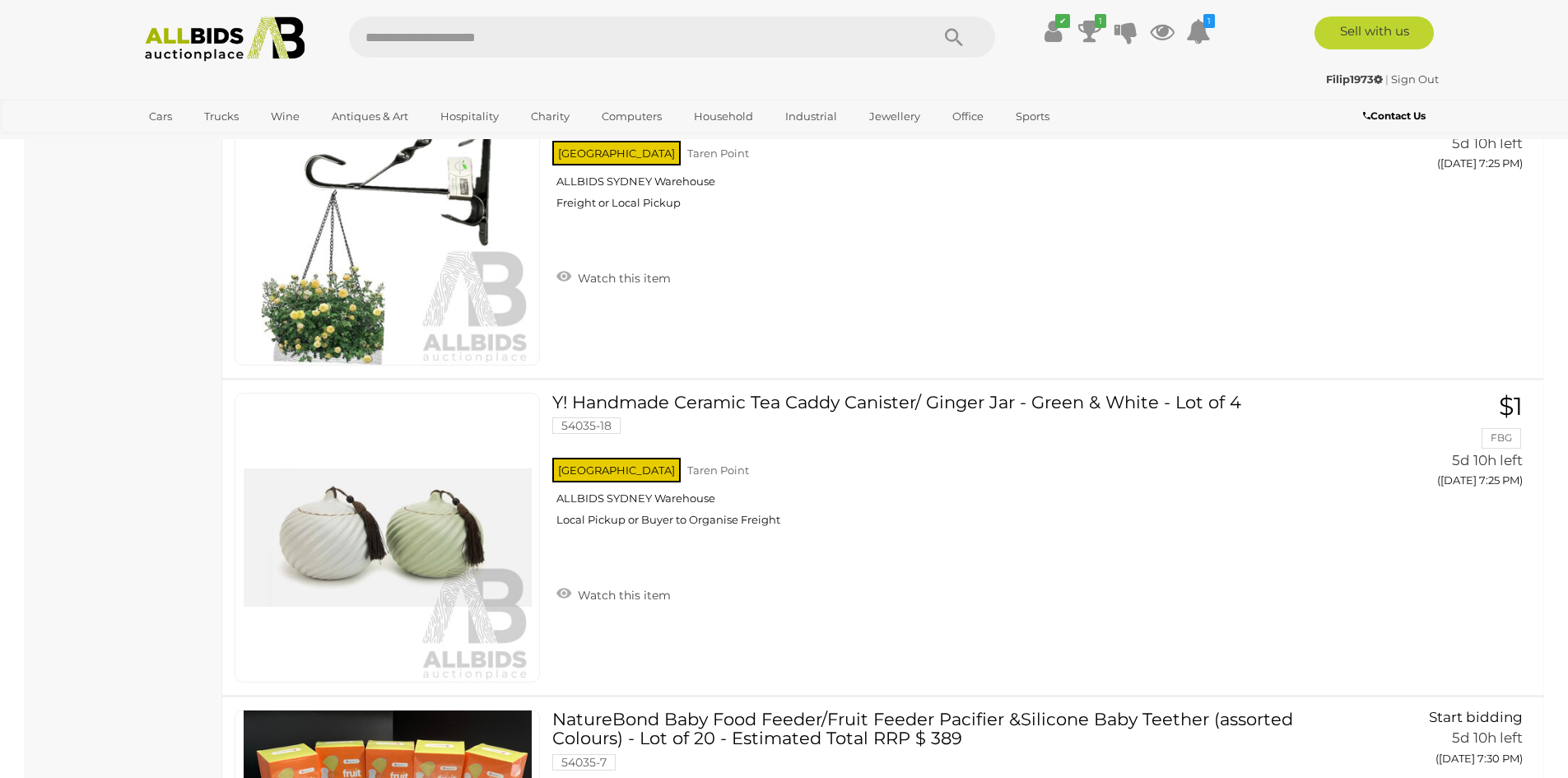
click at [206, 52] on img at bounding box center [225, 39] width 179 height 46
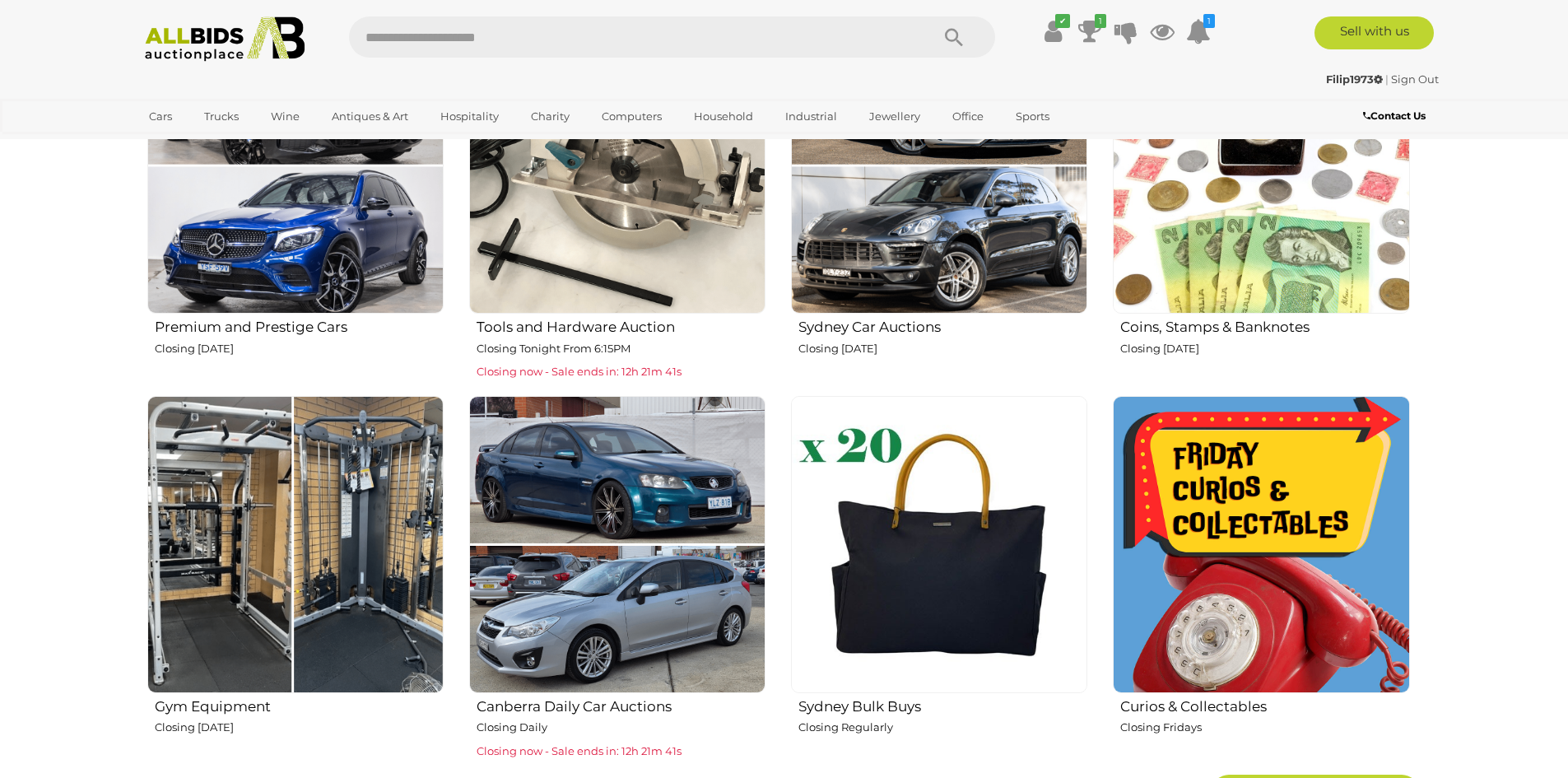
scroll to position [659, 0]
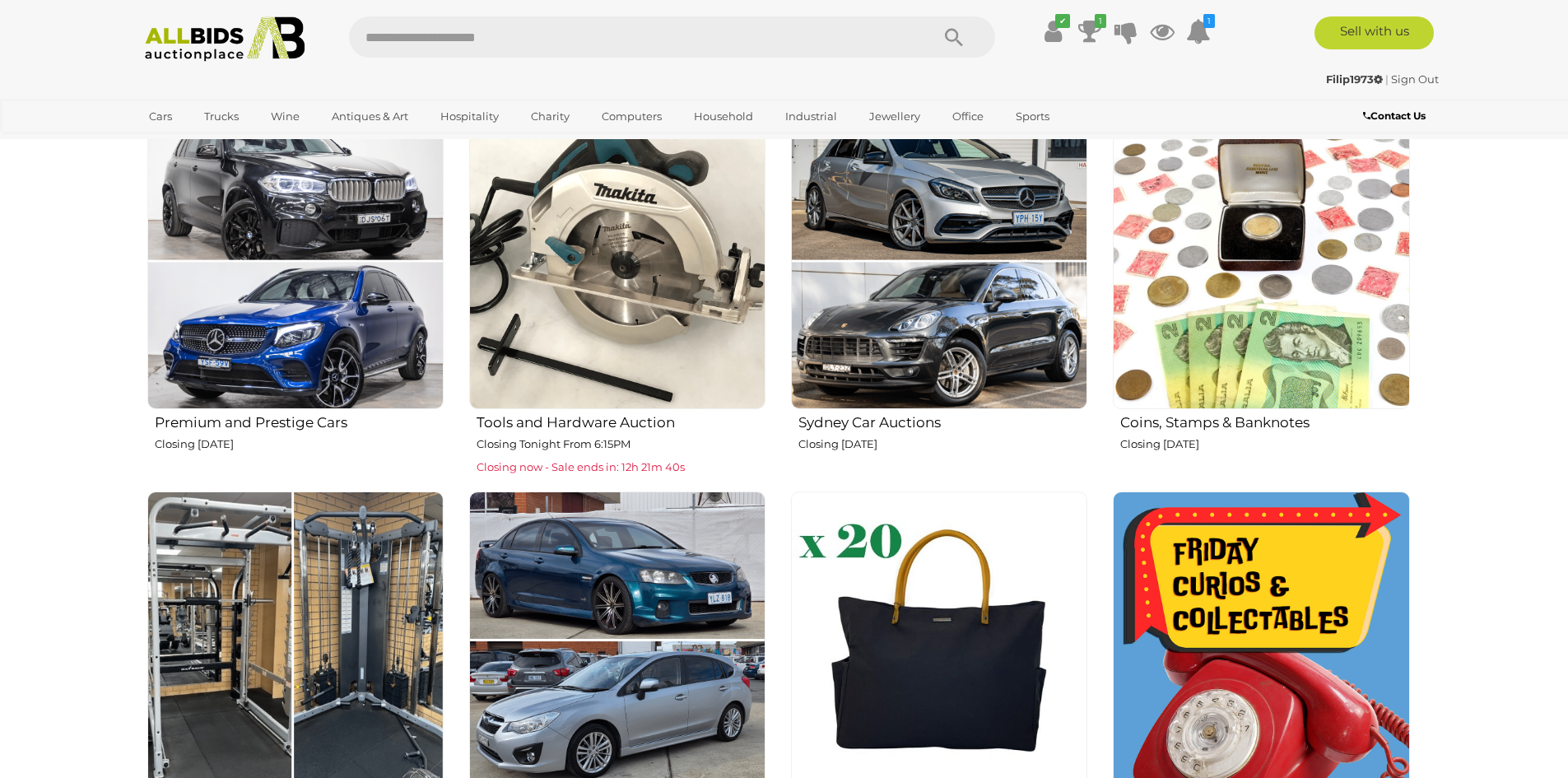
click at [572, 276] on img at bounding box center [616, 260] width 296 height 296
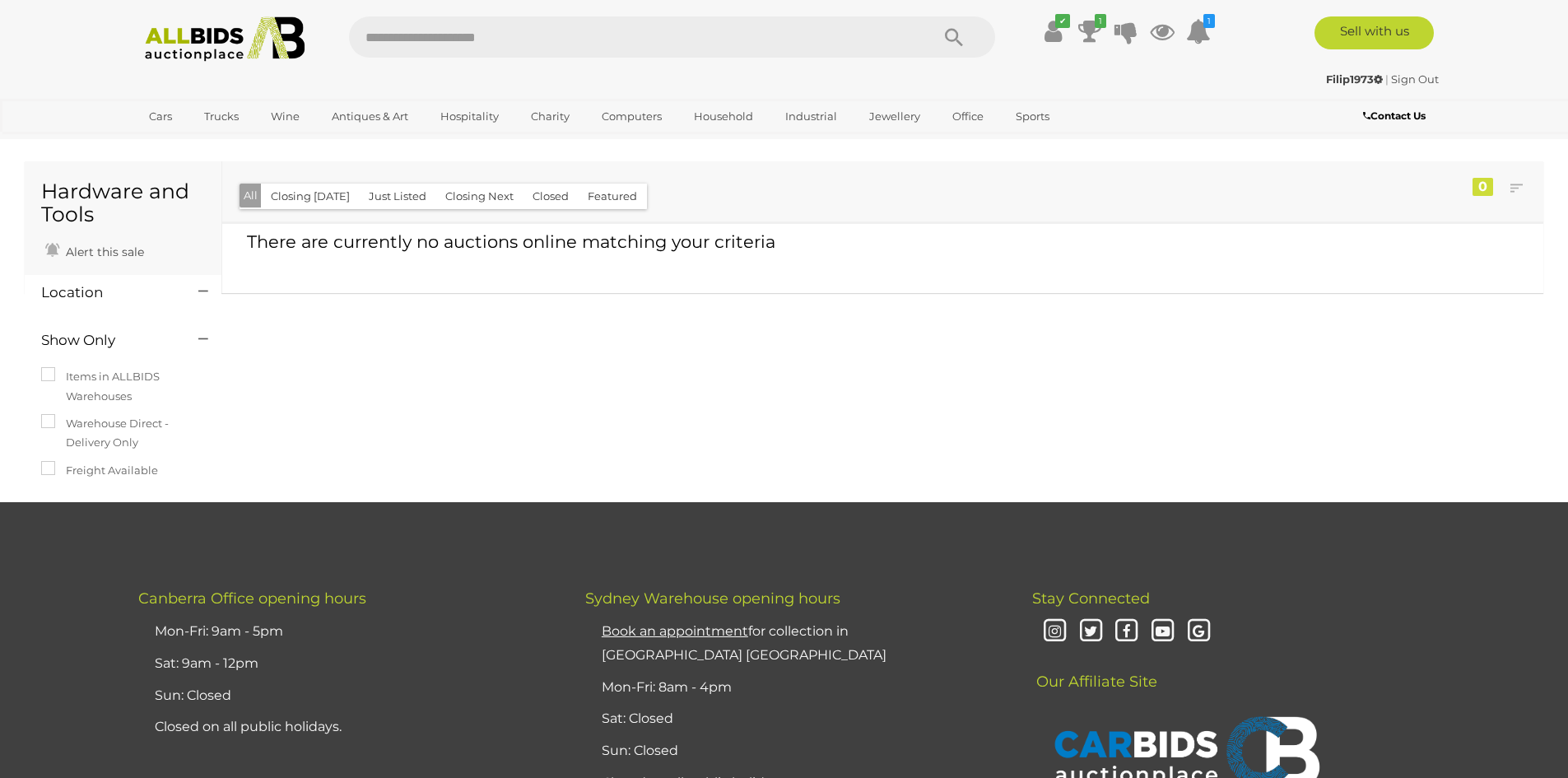
click at [191, 35] on img at bounding box center [225, 39] width 179 height 46
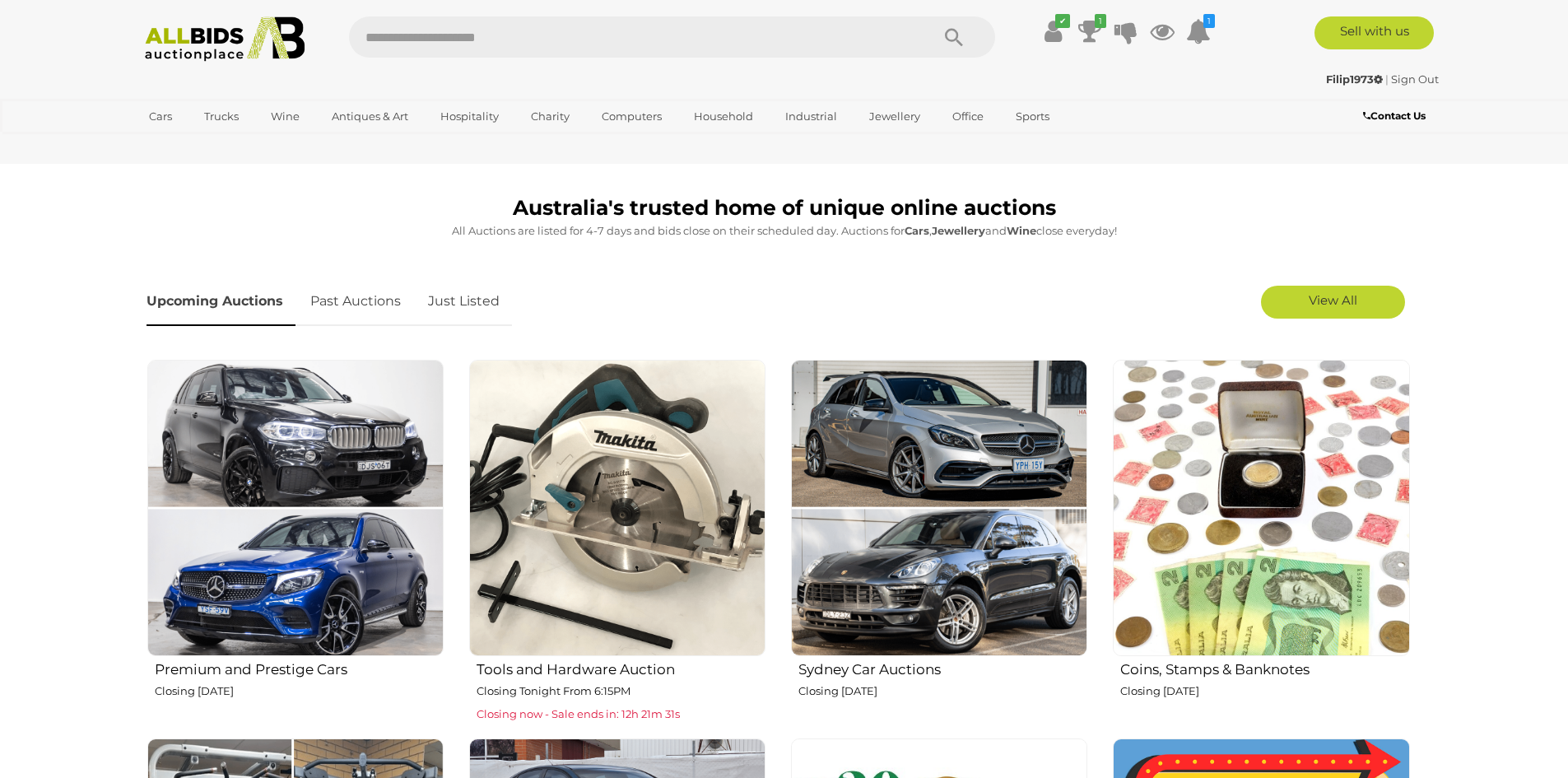
scroll to position [659, 0]
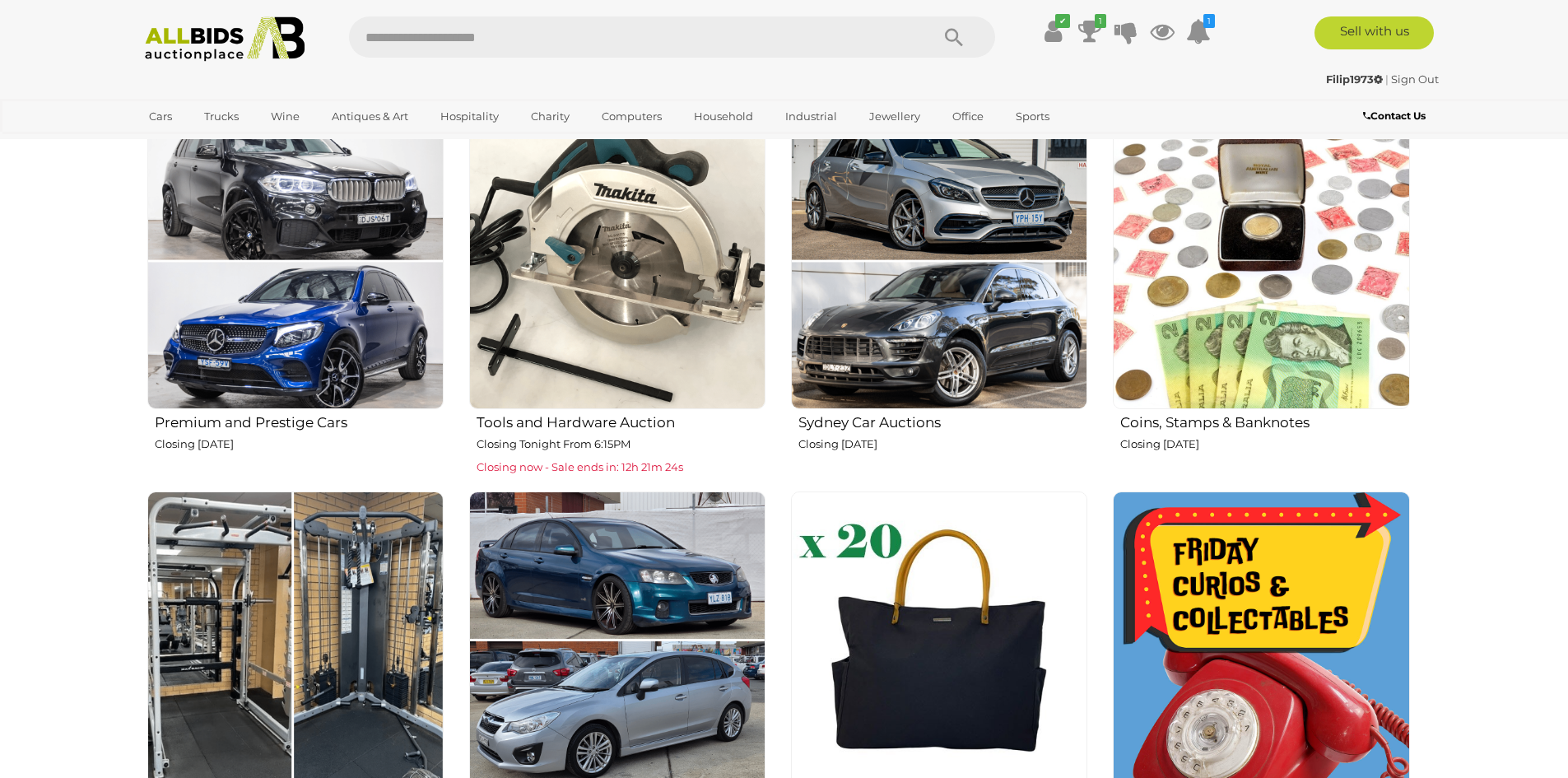
click at [582, 467] on span "Closing now - Sale ends in: 12h 21m 24s" at bounding box center [579, 467] width 207 height 14
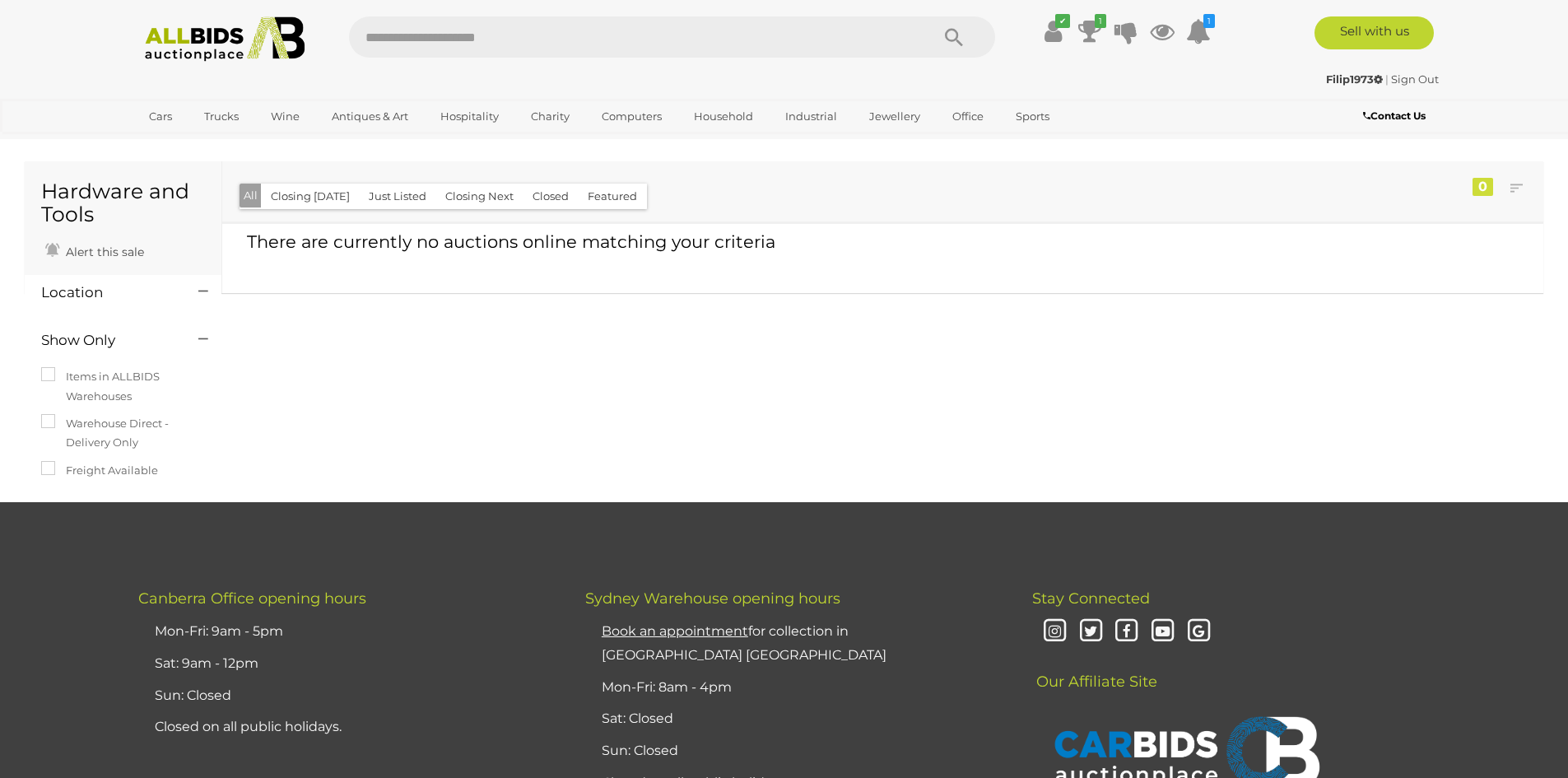
click at [208, 39] on img at bounding box center [225, 39] width 179 height 46
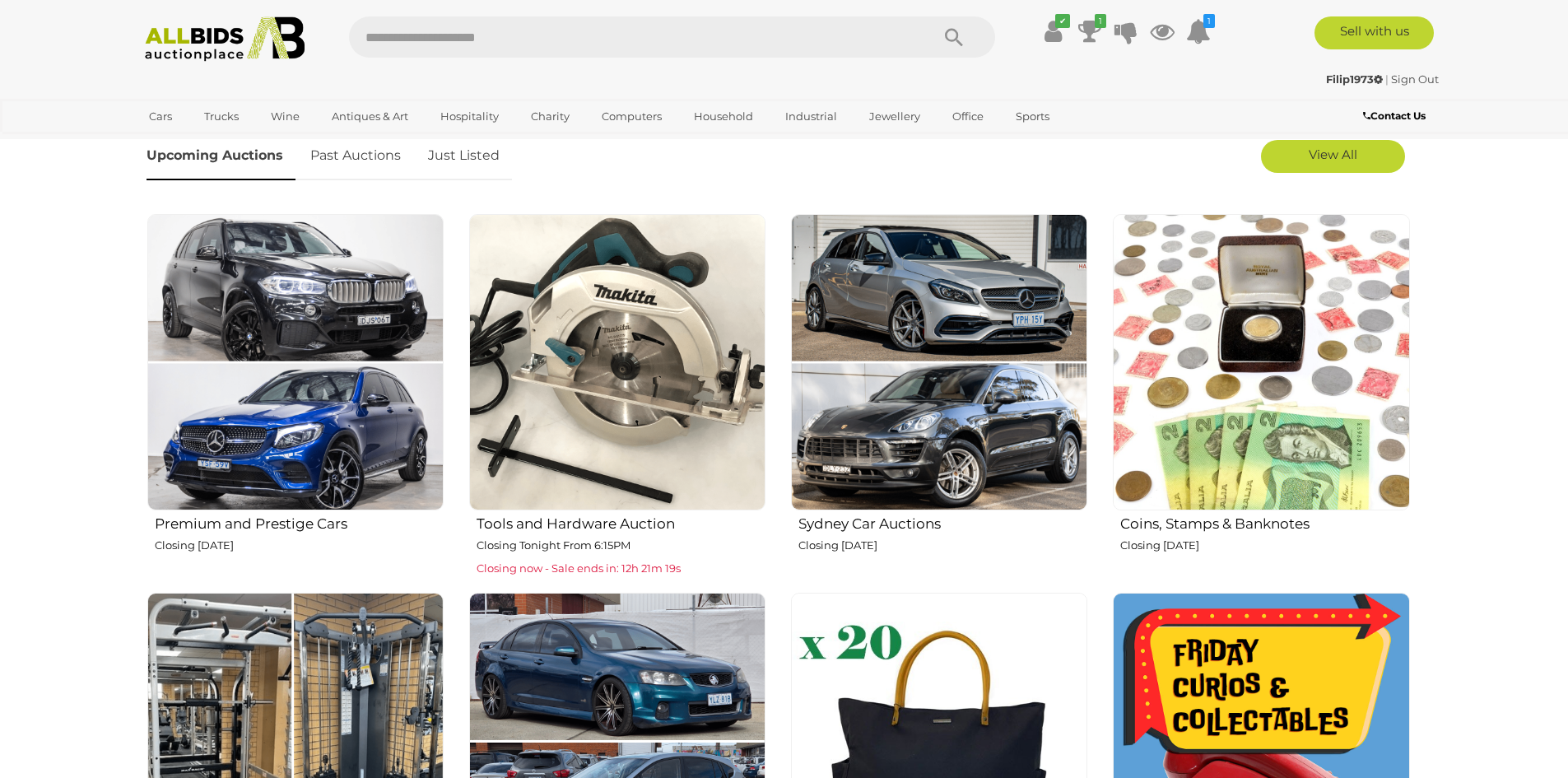
scroll to position [576, 0]
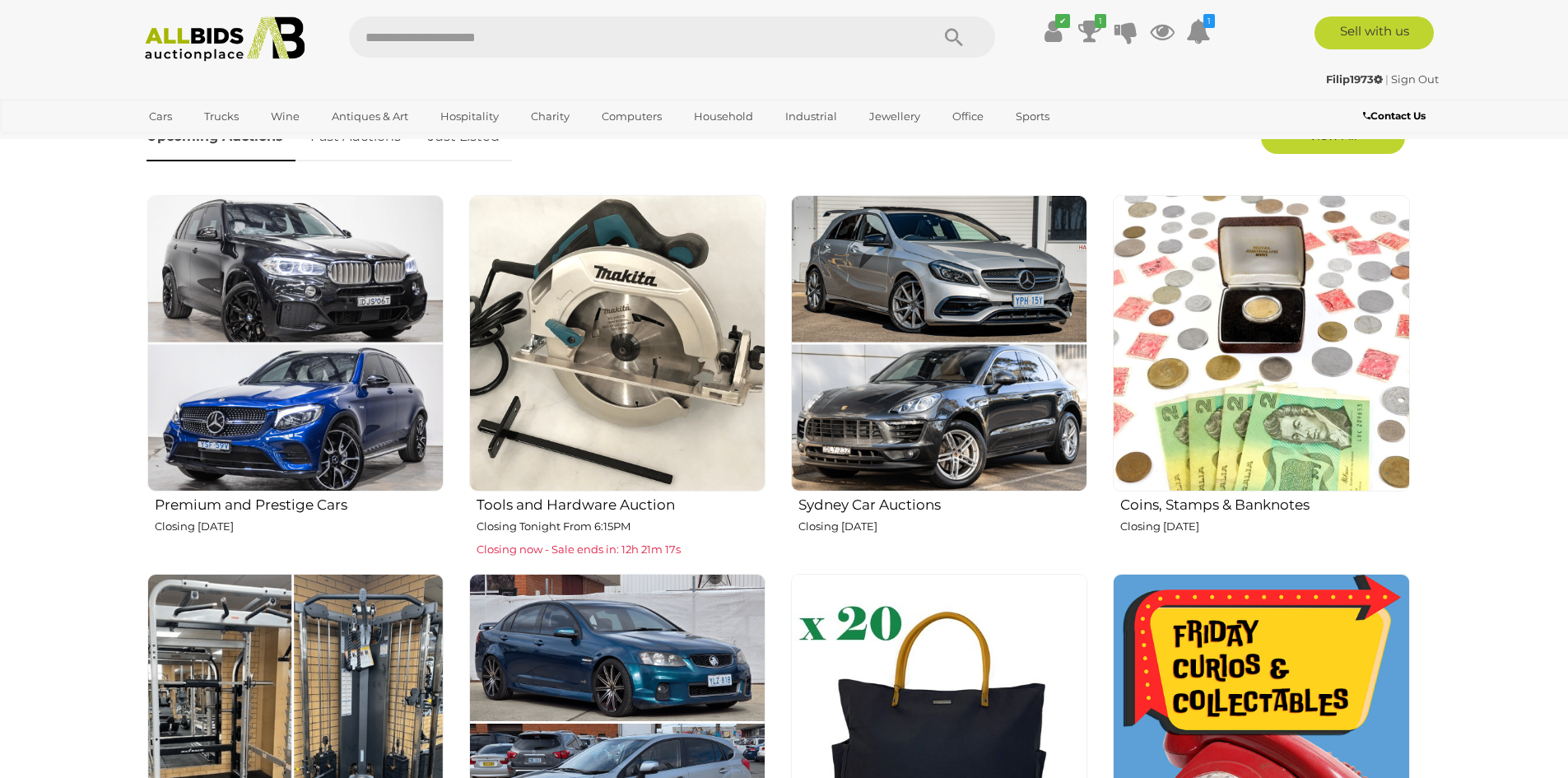
click at [1265, 372] on img at bounding box center [1260, 342] width 296 height 296
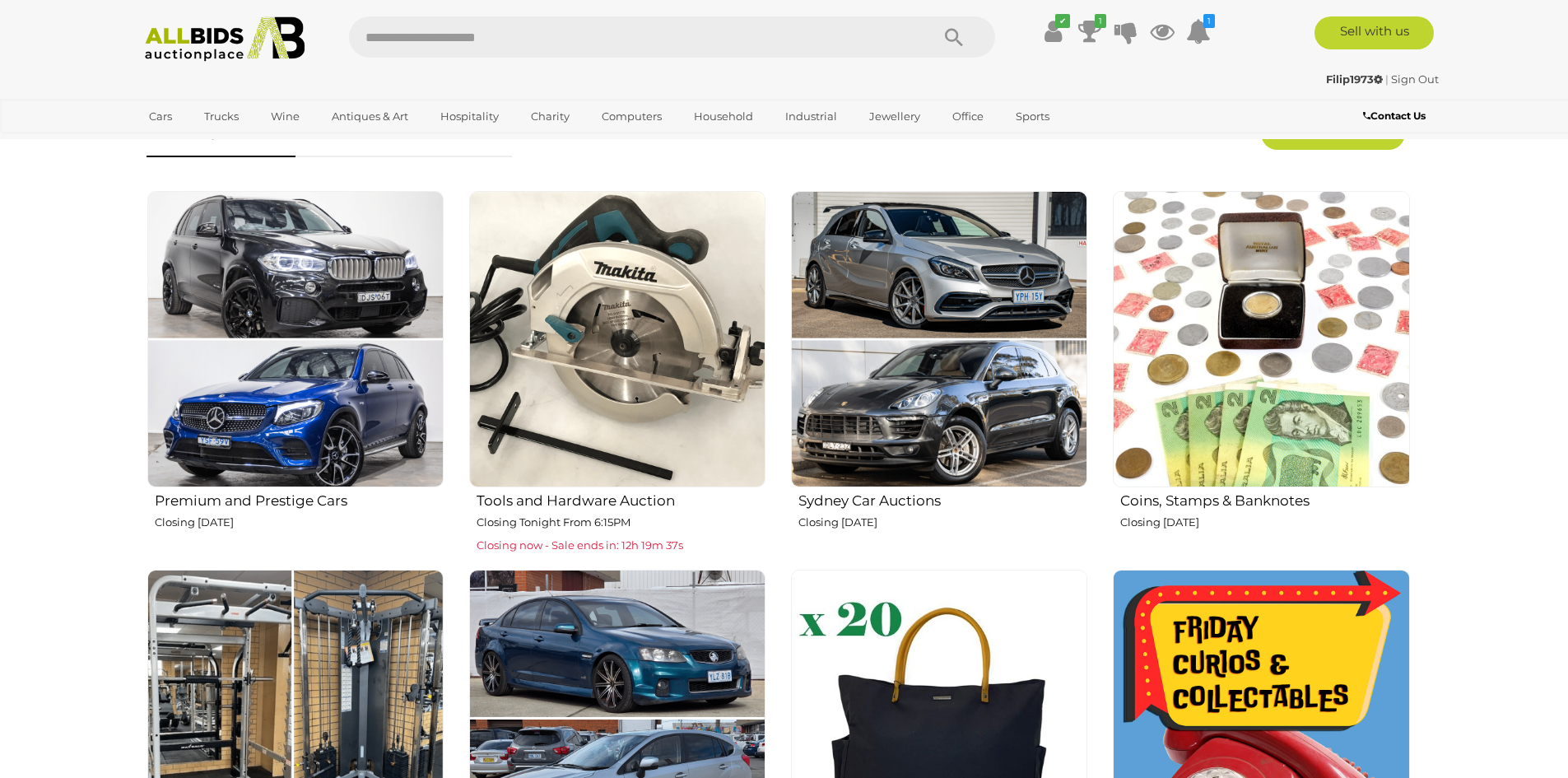
scroll to position [494, 0]
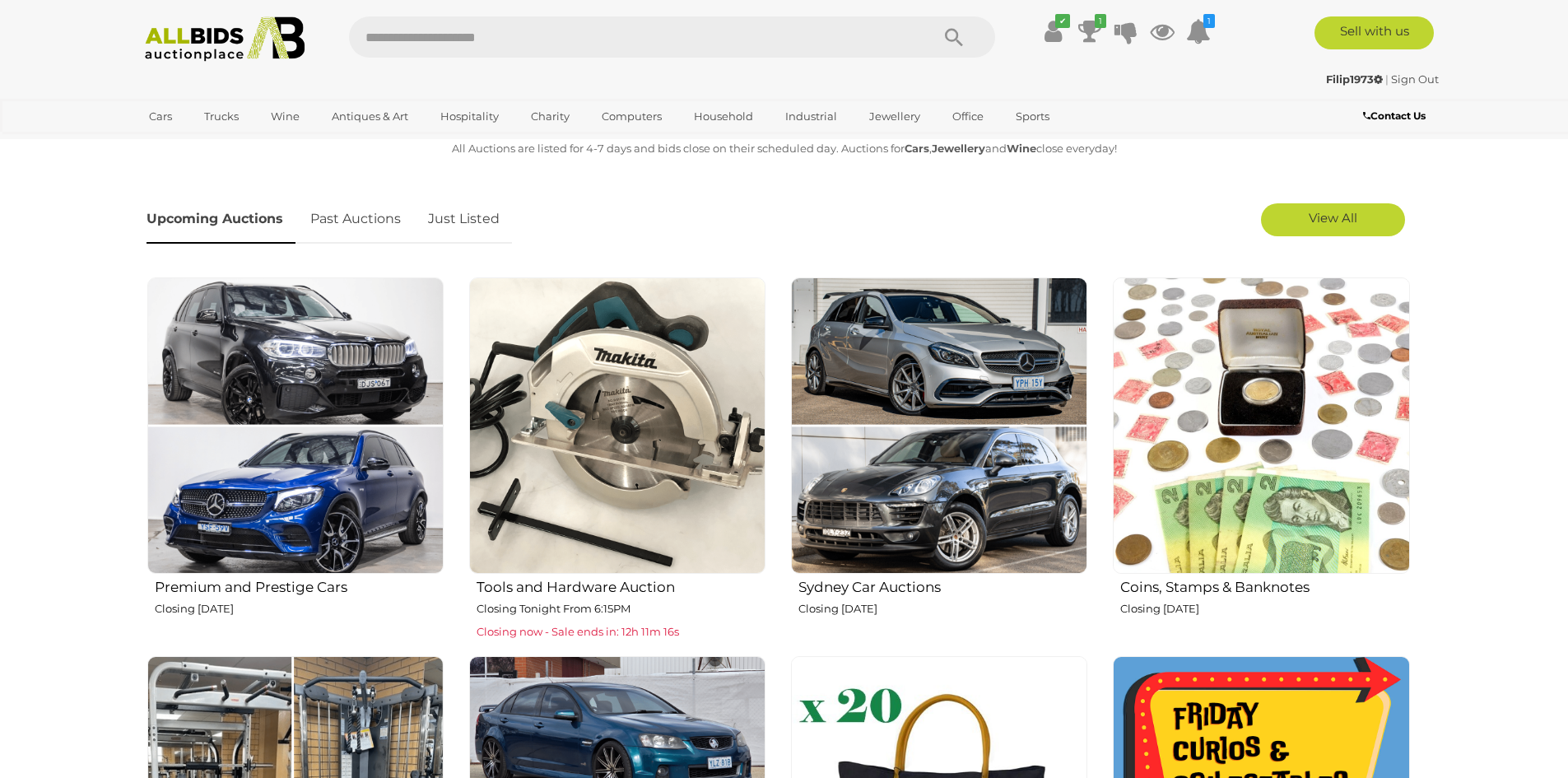
click at [1346, 78] on strong "Filip1973" at bounding box center [1354, 80] width 57 height 14
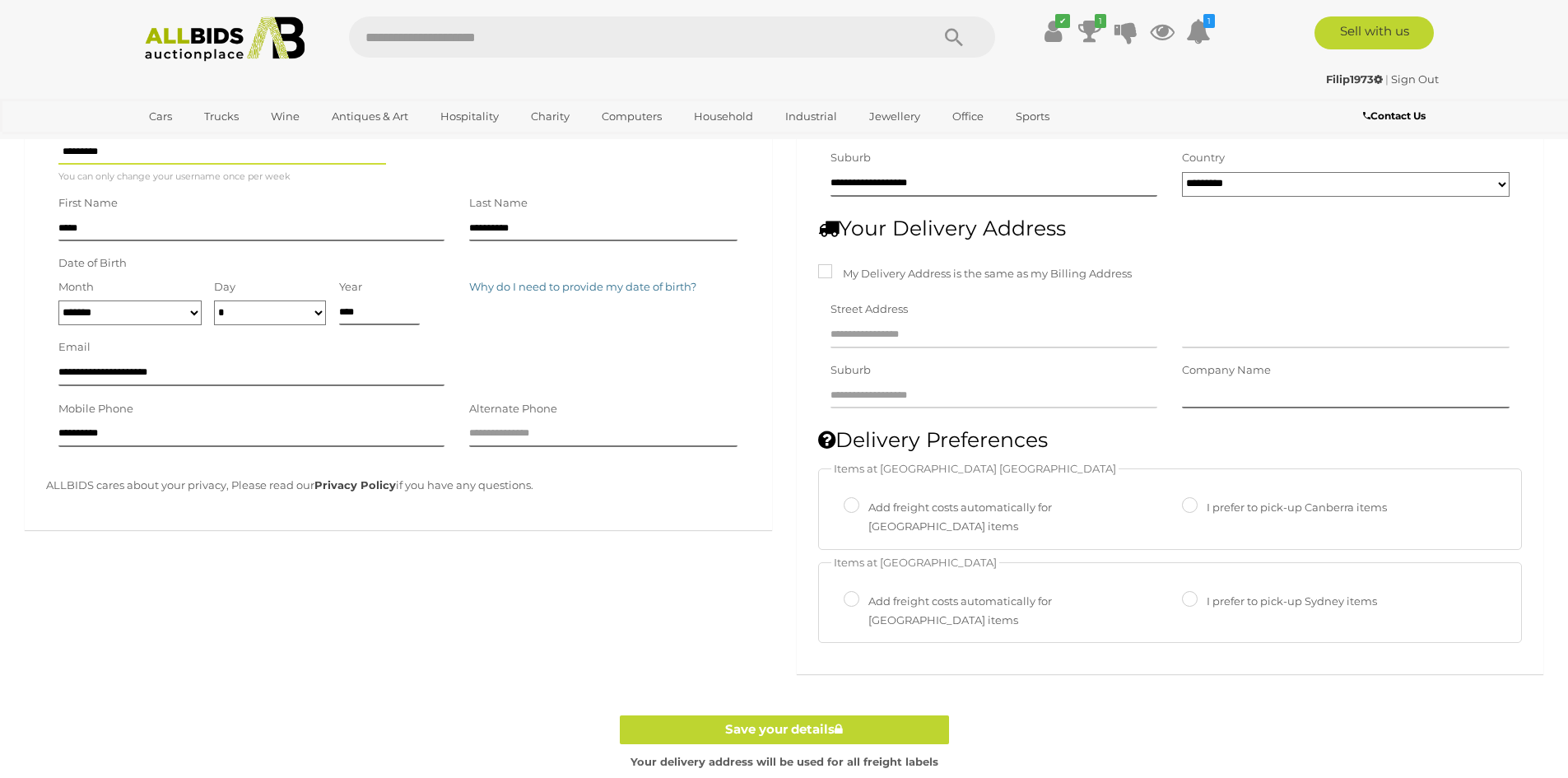
scroll to position [329, 0]
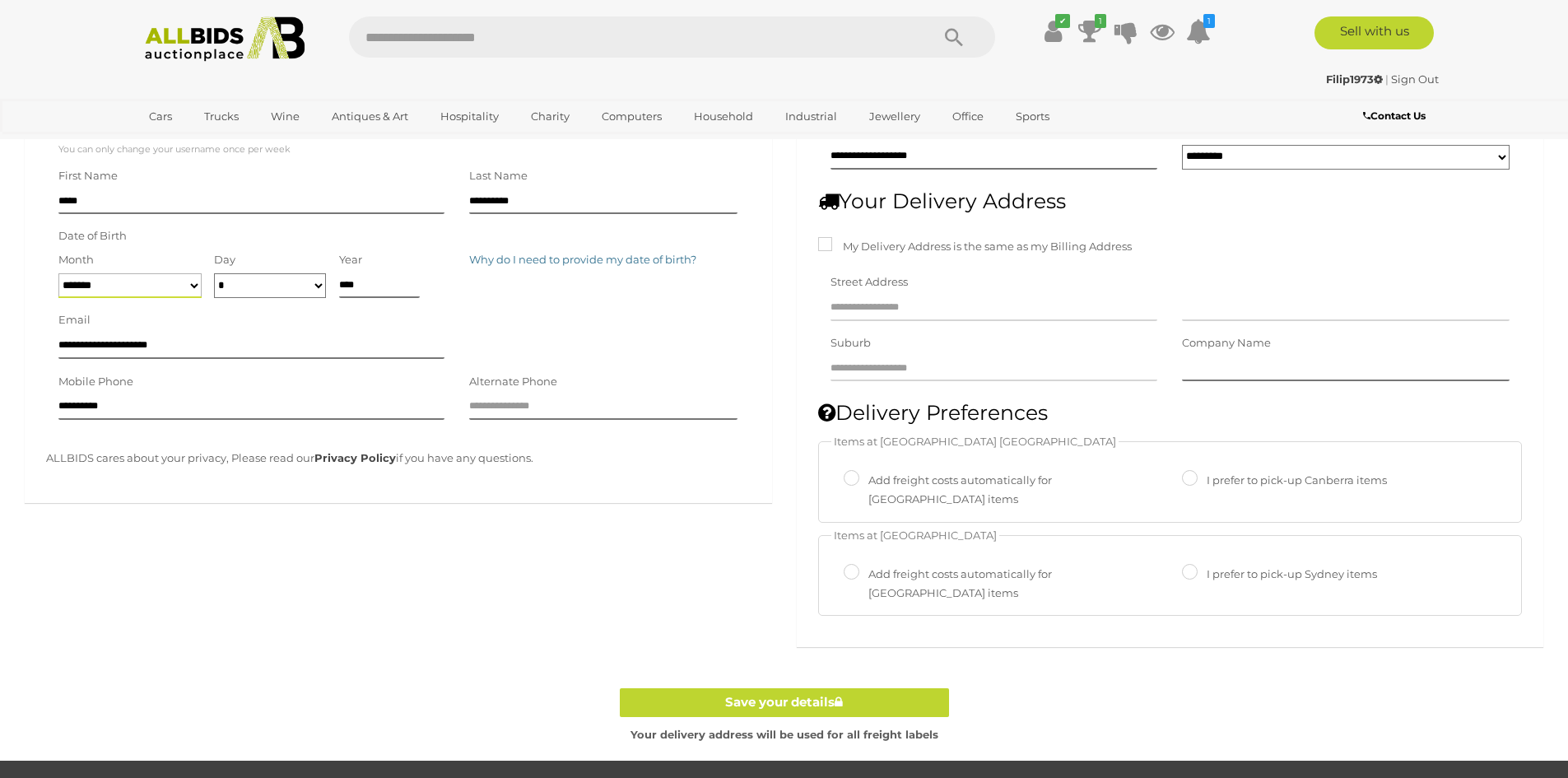
click at [192, 287] on select "******* ******** ***** ***** *** **** **** ****** ********* ******* ******** **…" at bounding box center [130, 285] width 144 height 24
select select "********"
click at [58, 274] on select "******* ******** ***** ***** *** **** **** ****** ********* ******* ******** **…" at bounding box center [130, 285] width 144 height 24
click at [316, 282] on select "* * * * * * * * * ** ** ** ** ** ** ** ** ** ** ** ** ** ** ** ** ** ** ** ** *…" at bounding box center [270, 285] width 112 height 24
select select "**"
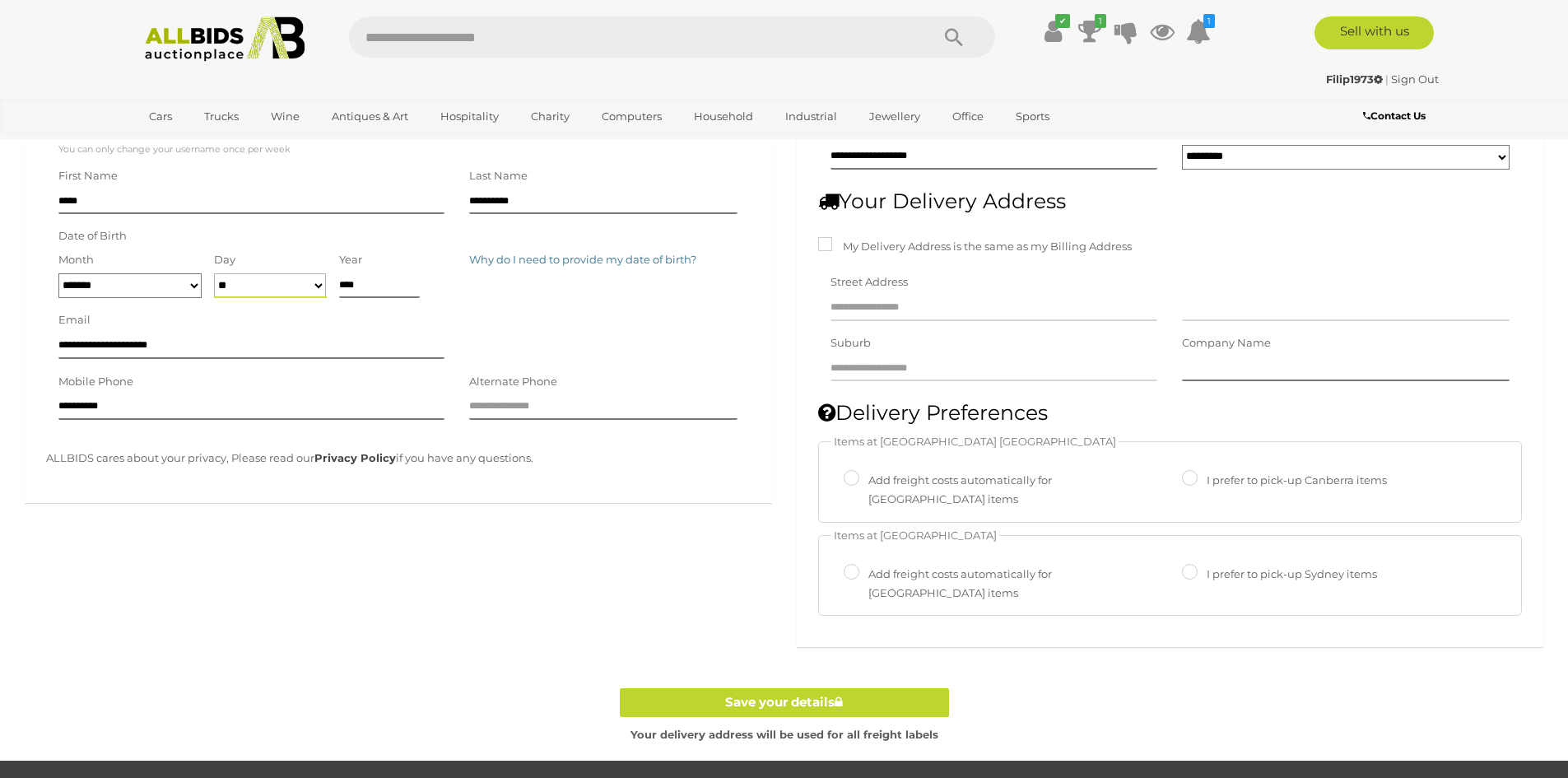
click at [214, 274] on select "* * * * * * * * * ** ** ** ** ** ** ** ** ** ** ** ** ** ** ** ** ** ** ** ** *…" at bounding box center [270, 285] width 112 height 24
click at [377, 278] on input "****" at bounding box center [379, 285] width 82 height 24
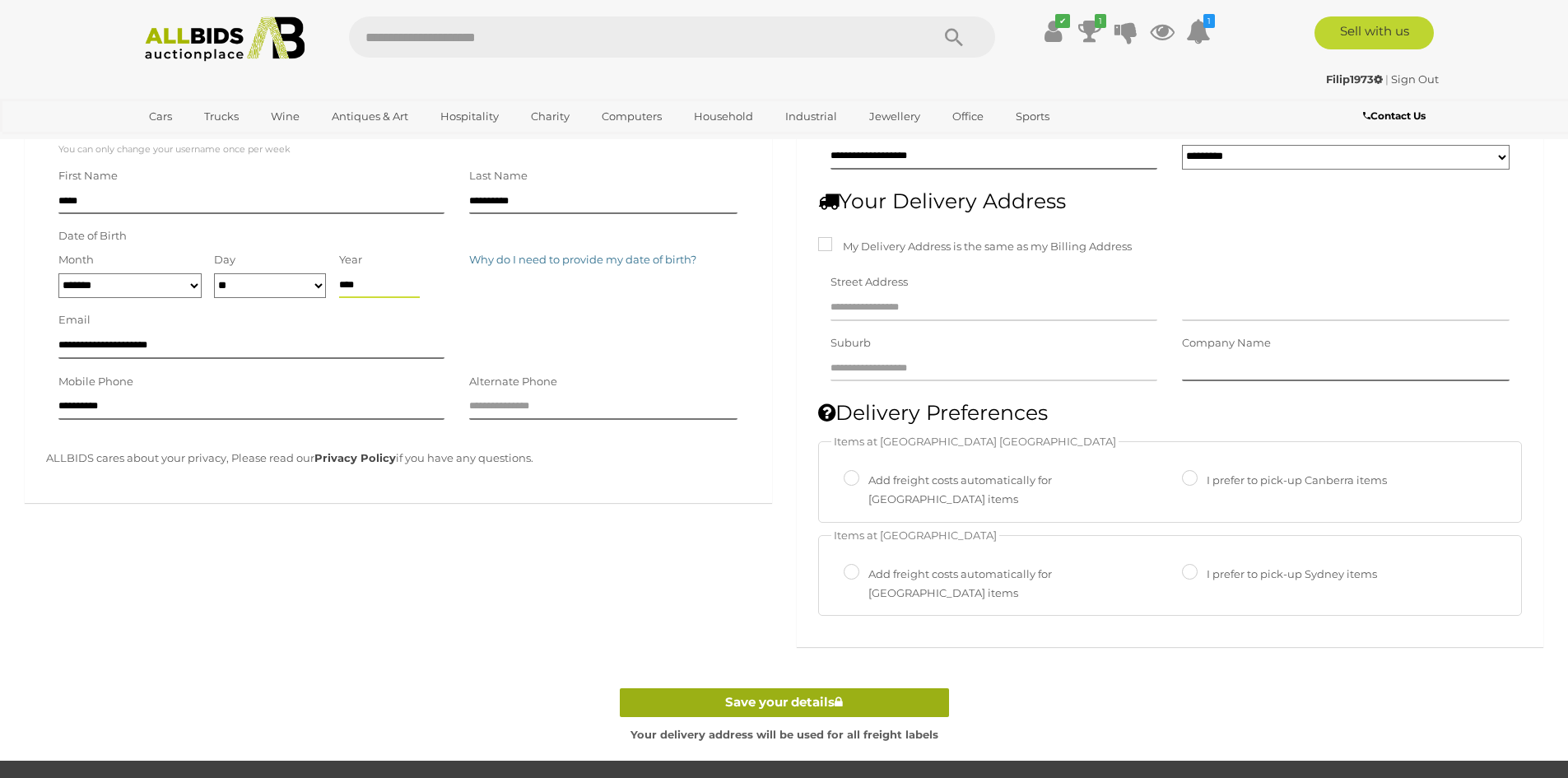
type input "****"
click at [743, 688] on link "Save your details" at bounding box center [784, 702] width 329 height 29
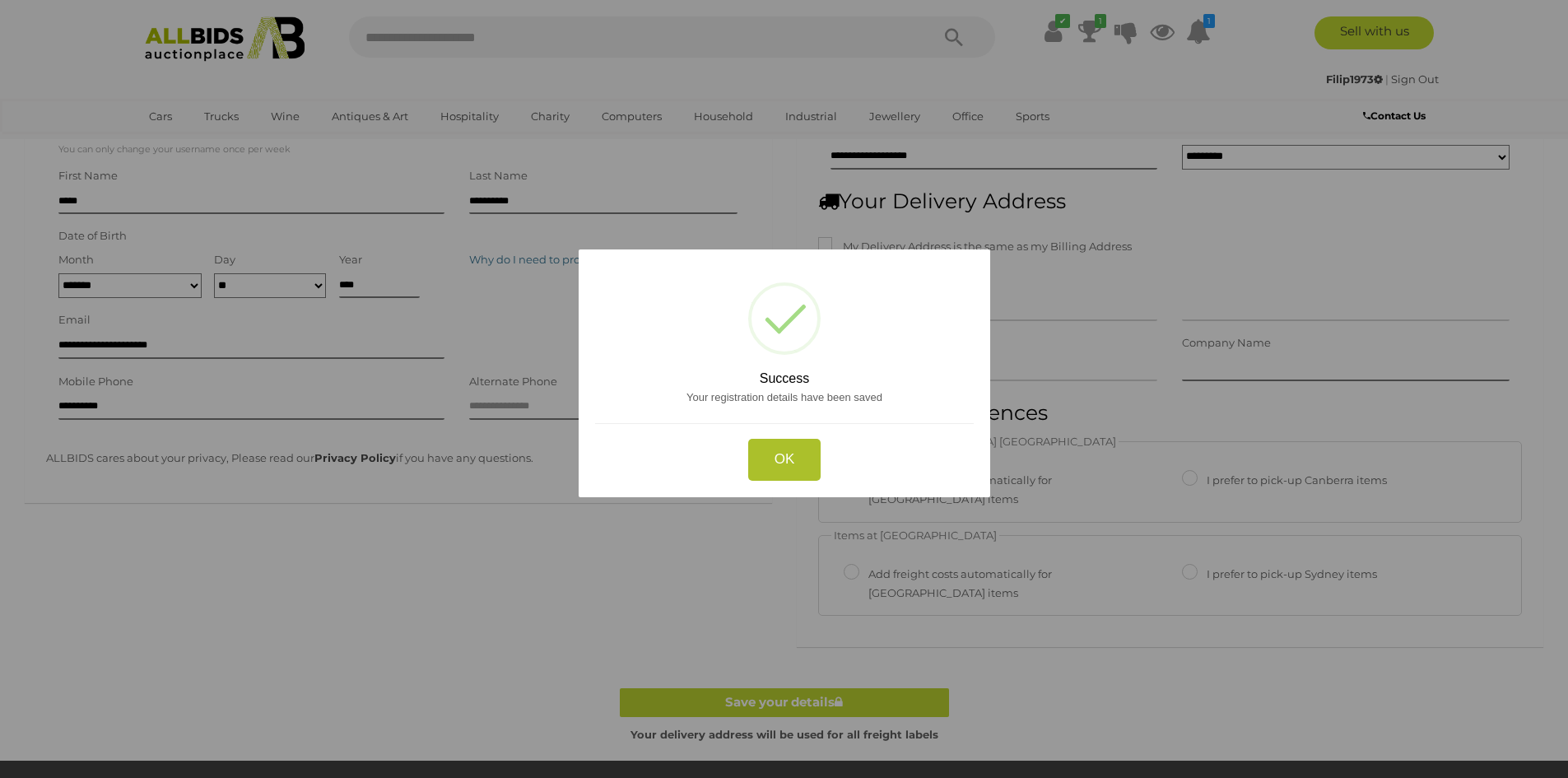
click at [761, 453] on button "OK" at bounding box center [783, 458] width 73 height 42
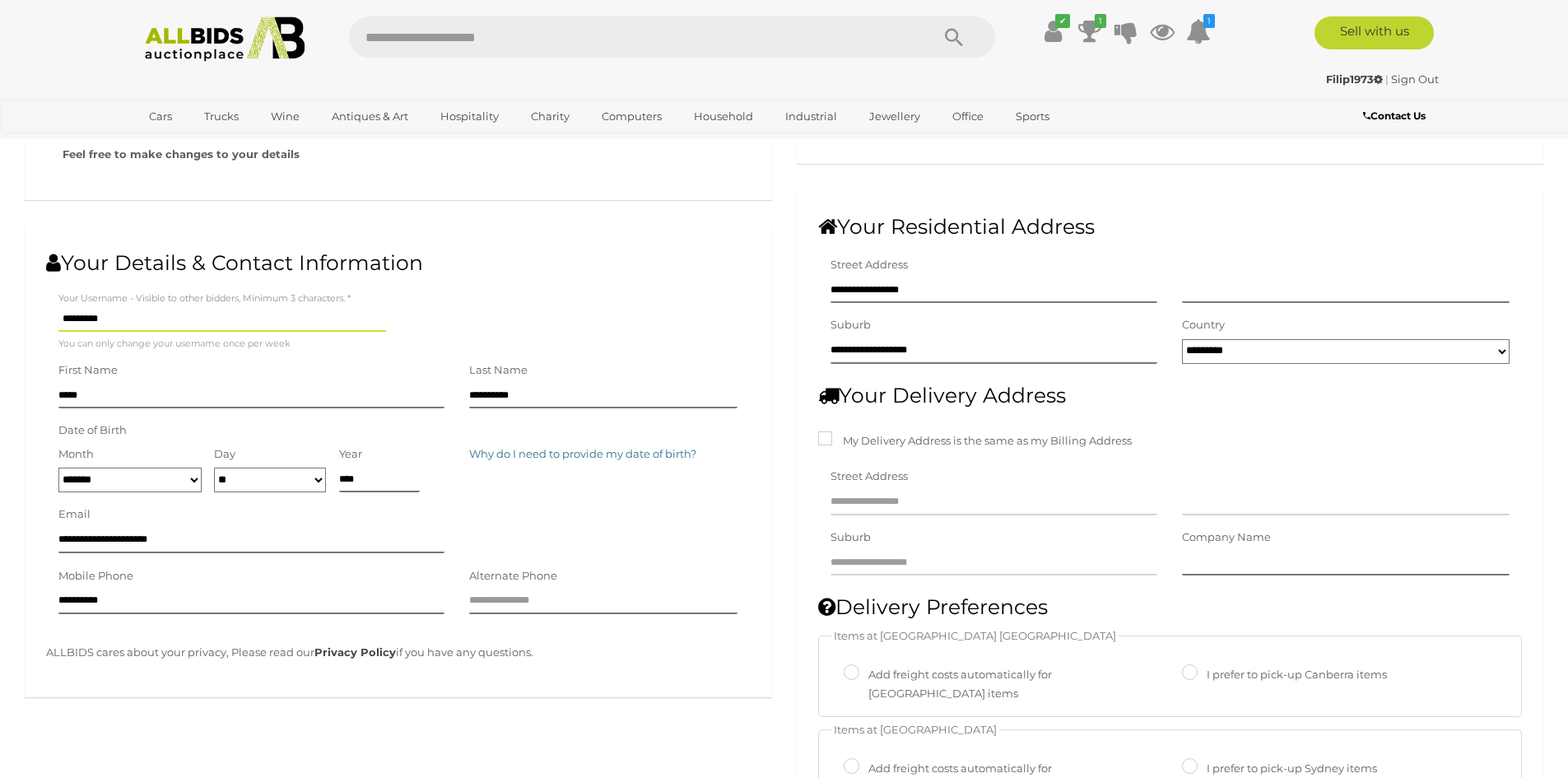
scroll to position [0, 0]
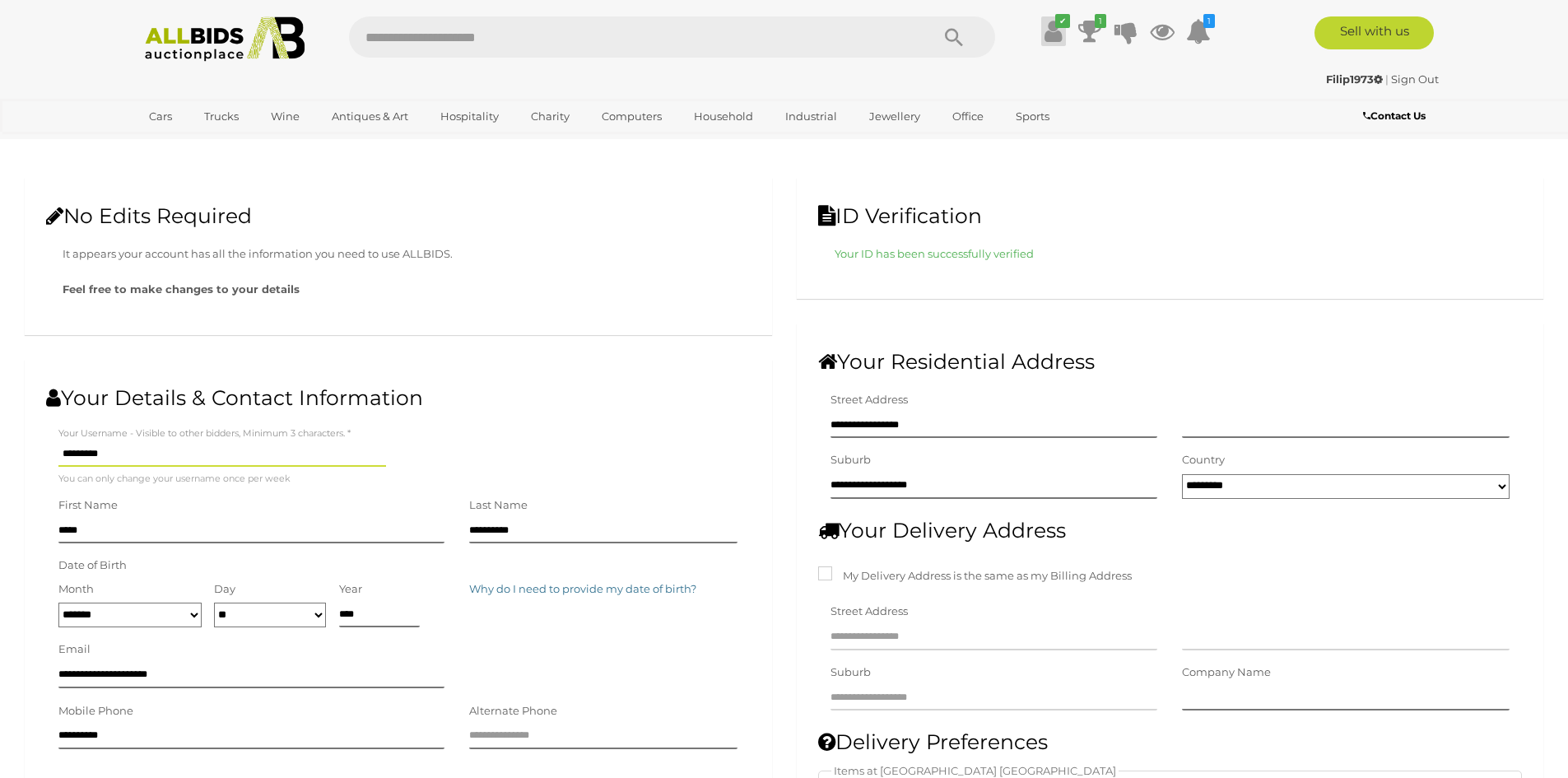
click at [1050, 31] on icon at bounding box center [1053, 31] width 17 height 30
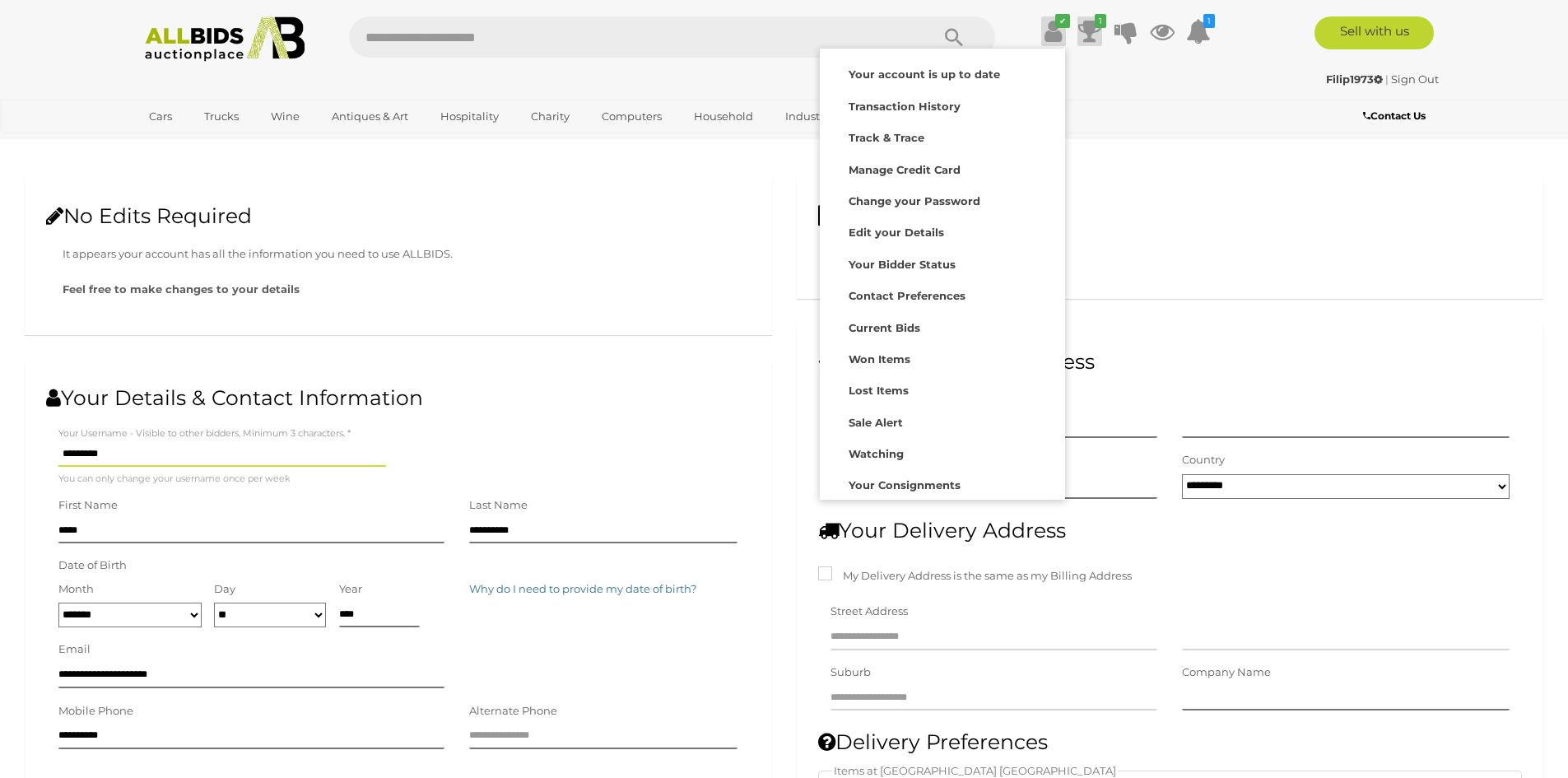
click at [1083, 32] on icon at bounding box center [1090, 31] width 23 height 30
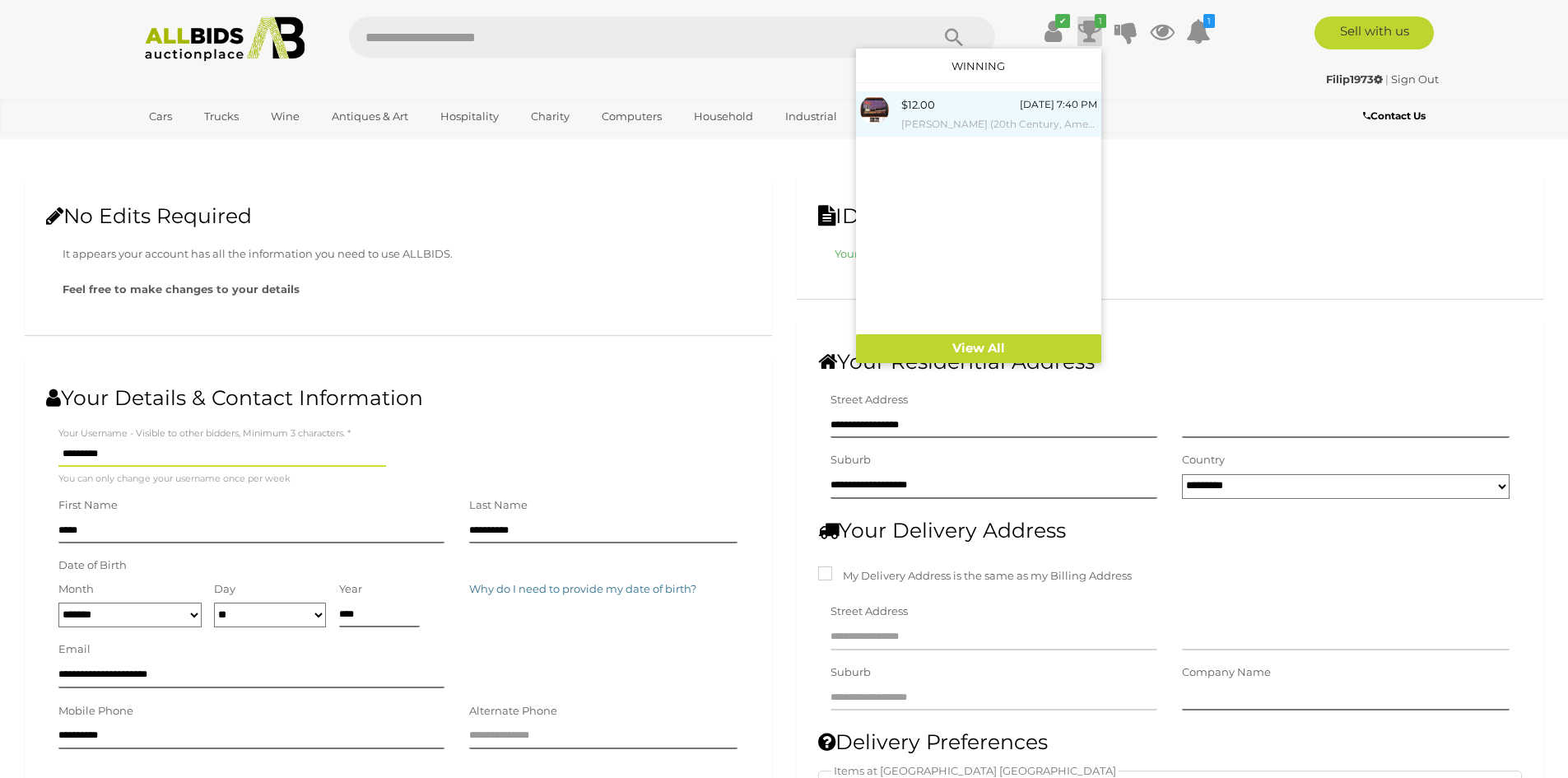
click at [976, 124] on small "[PERSON_NAME] (20th Century, American), Route 66 - Visions of Roadside America,…" at bounding box center [999, 124] width 196 height 18
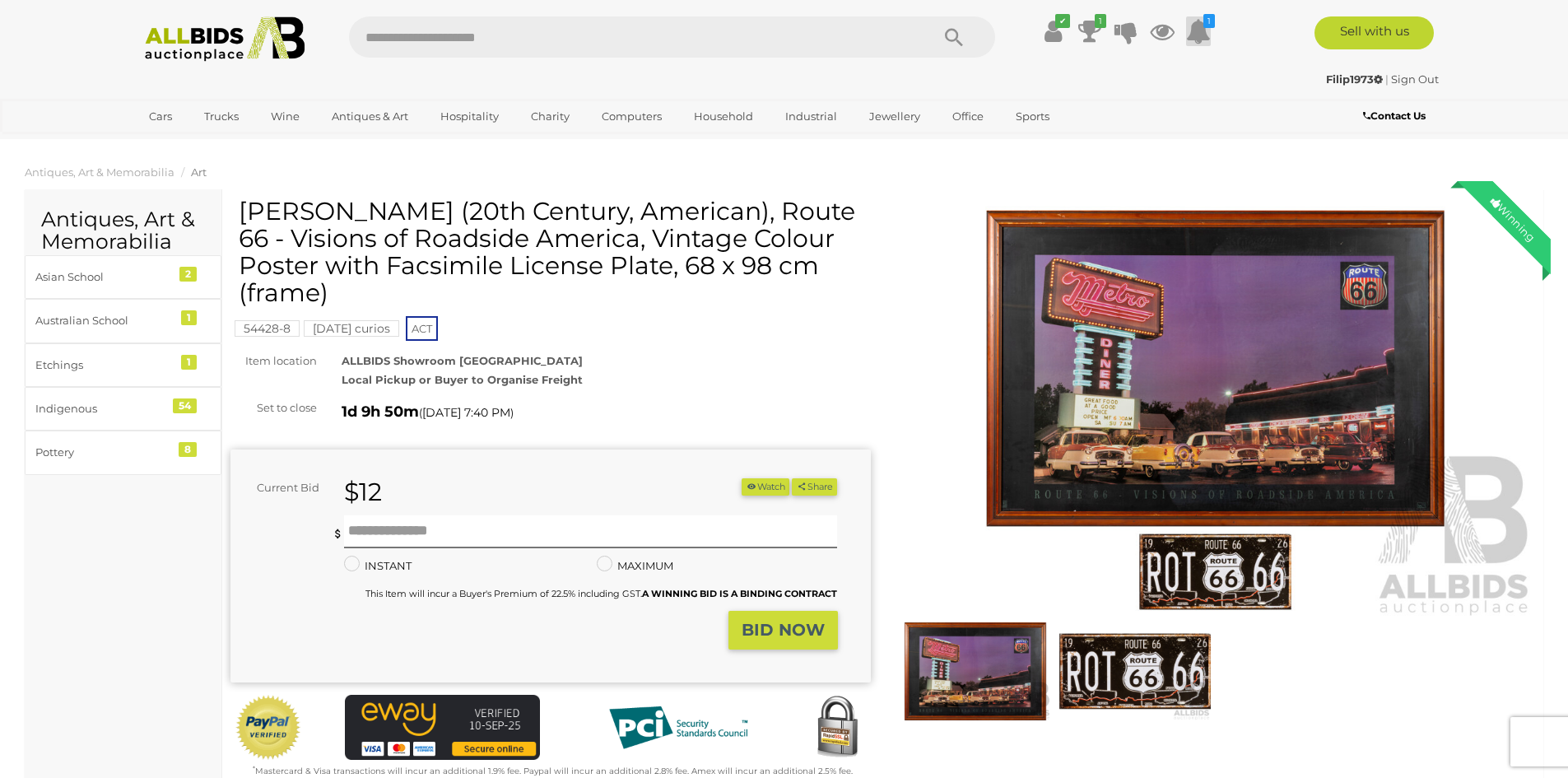
click at [1195, 31] on icon at bounding box center [1197, 31] width 24 height 30
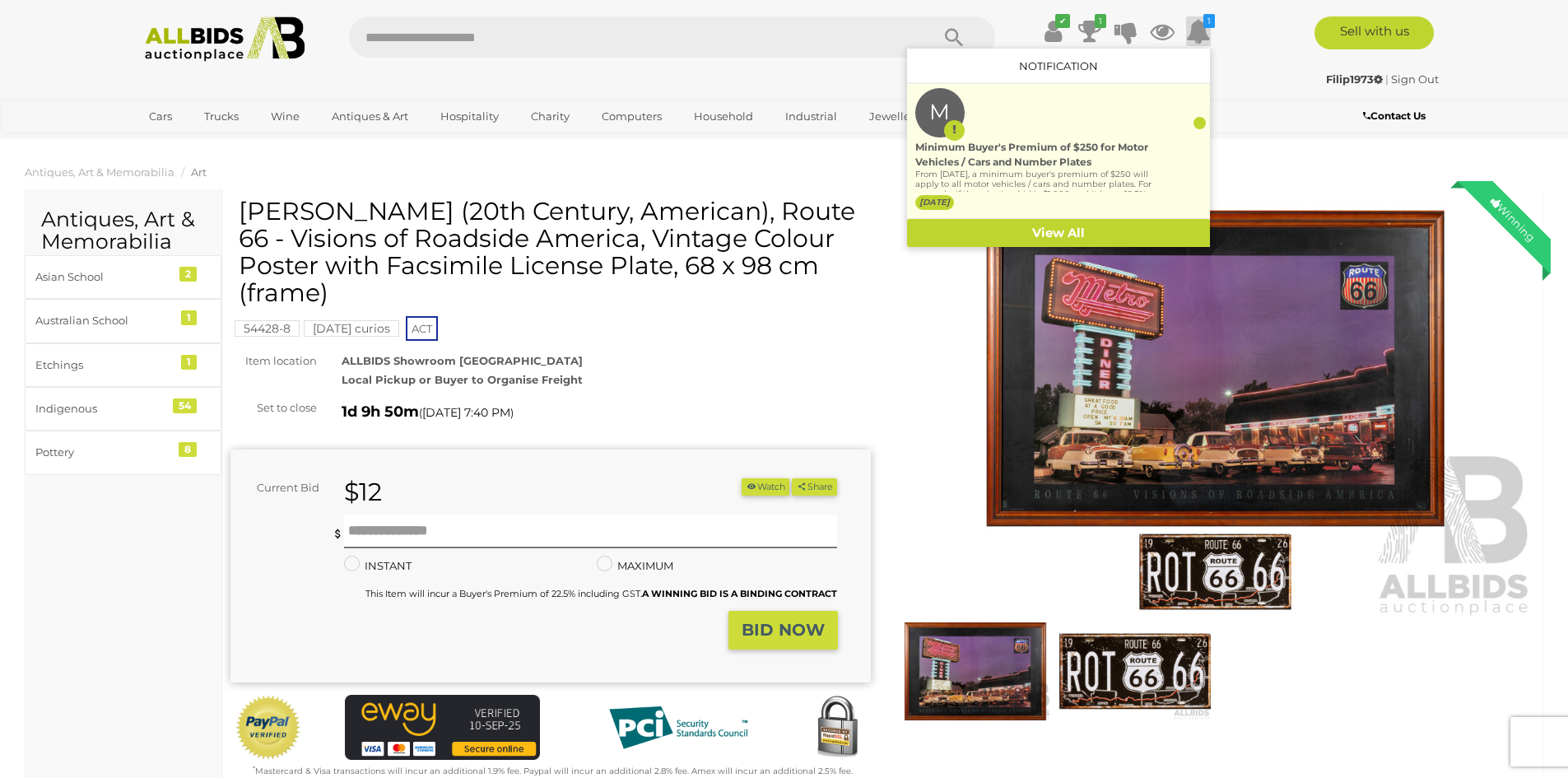
click at [1197, 121] on div at bounding box center [1199, 122] width 13 height 13
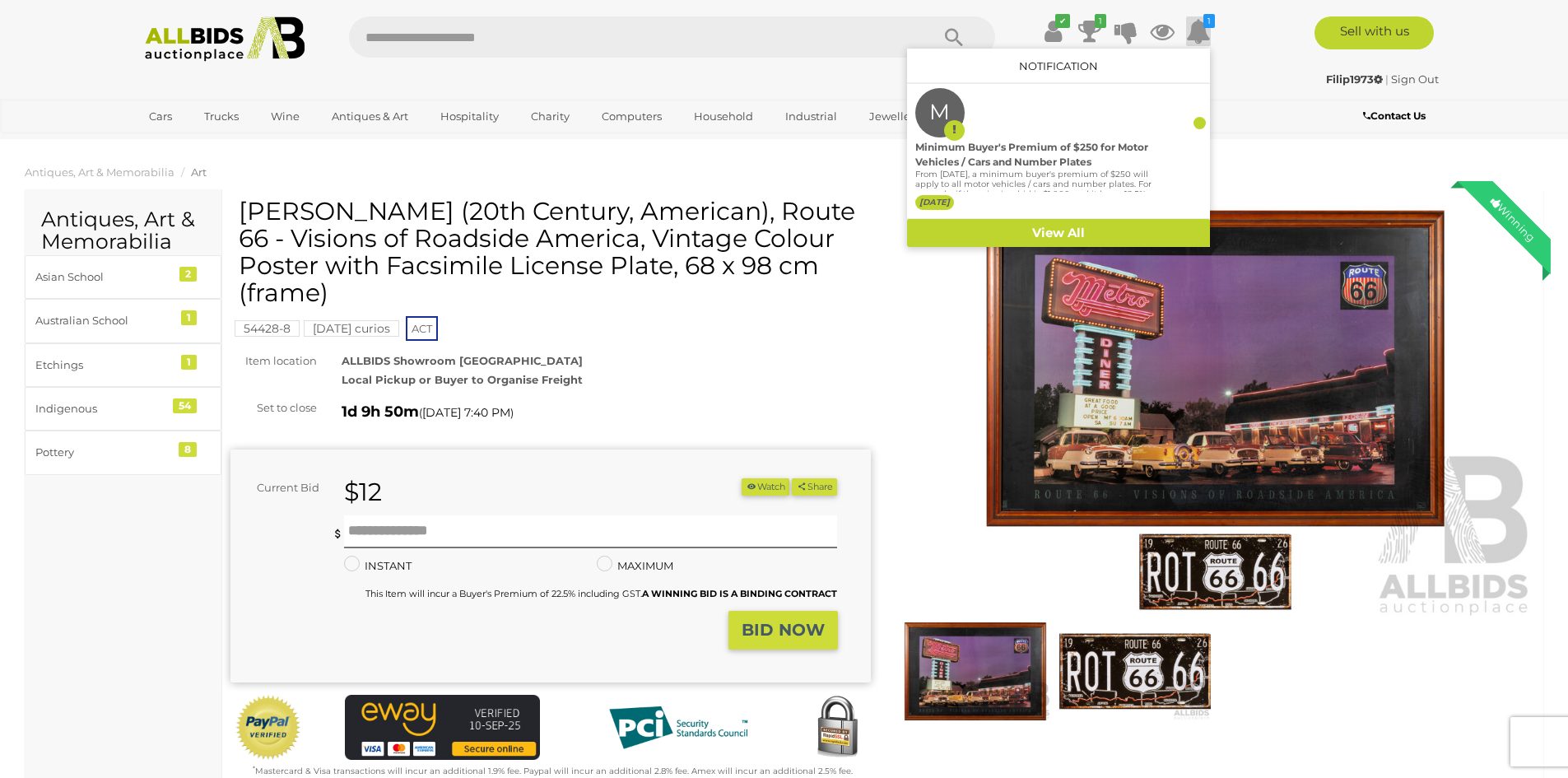
click at [1197, 35] on icon at bounding box center [1197, 31] width 24 height 30
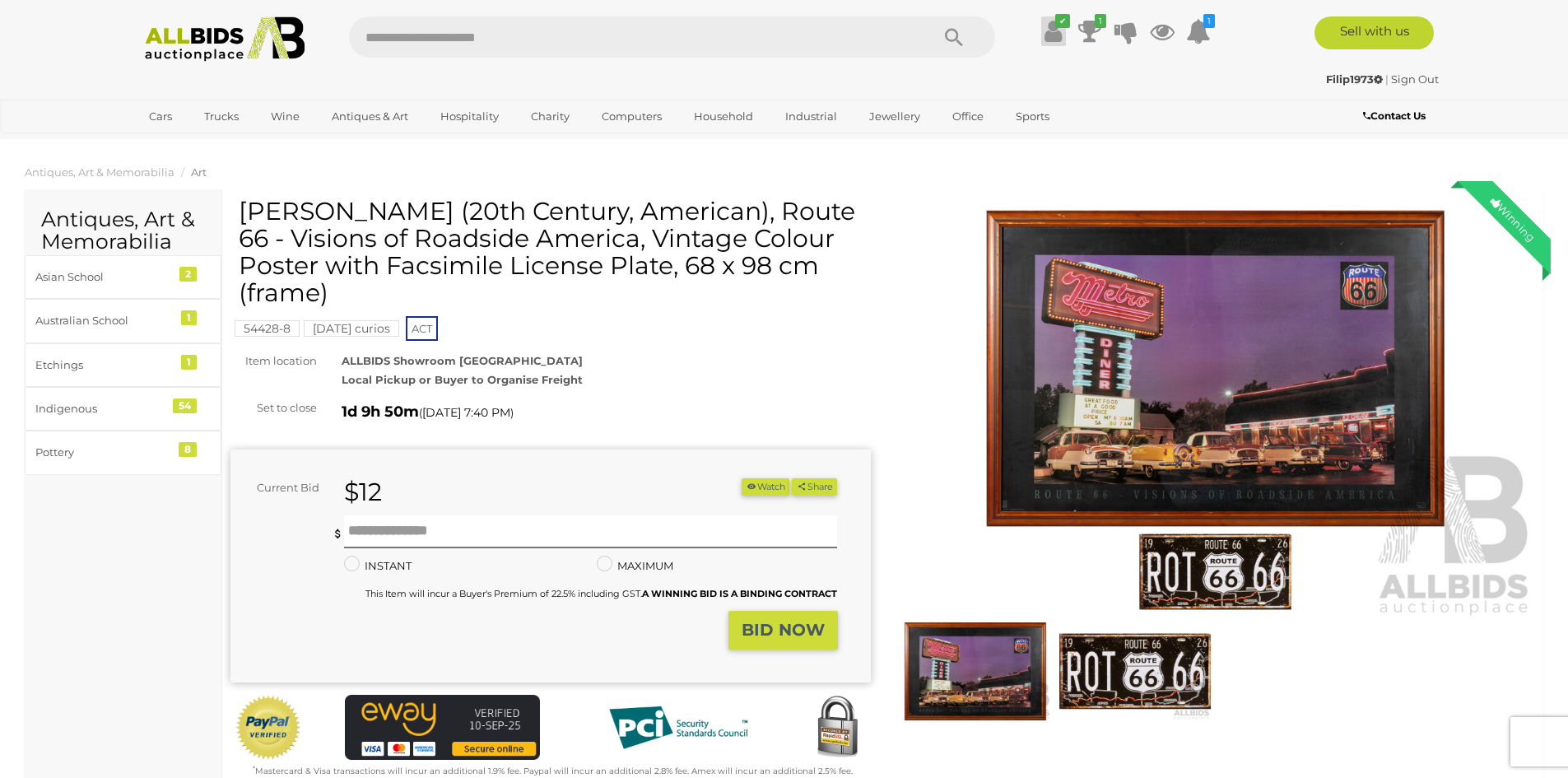
click at [1051, 31] on icon at bounding box center [1053, 31] width 17 height 30
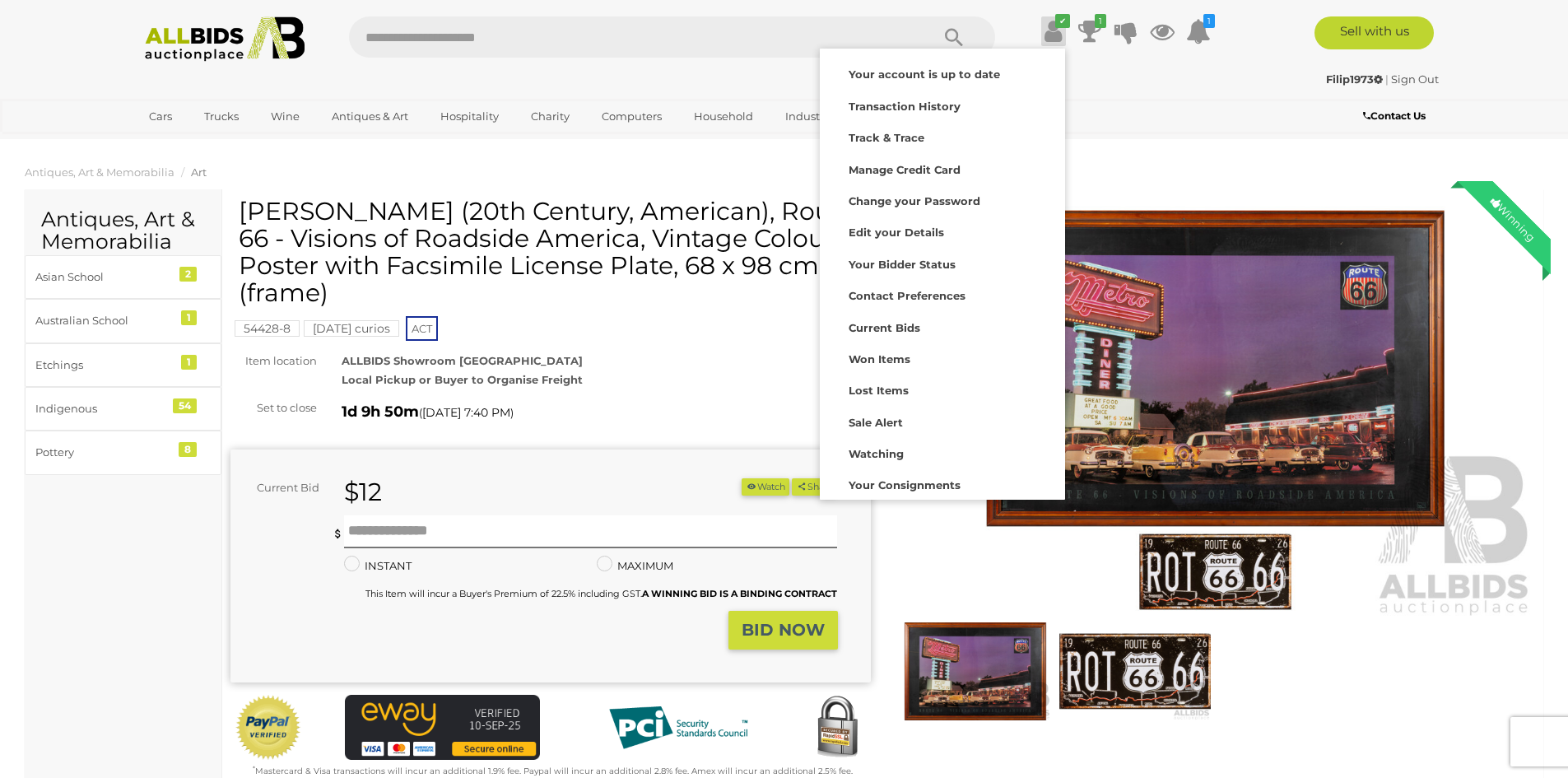
click at [1152, 171] on ol "Antiques, Art & Memorabilia Art" at bounding box center [784, 173] width 1568 height 27
